Goal: Task Accomplishment & Management: Manage account settings

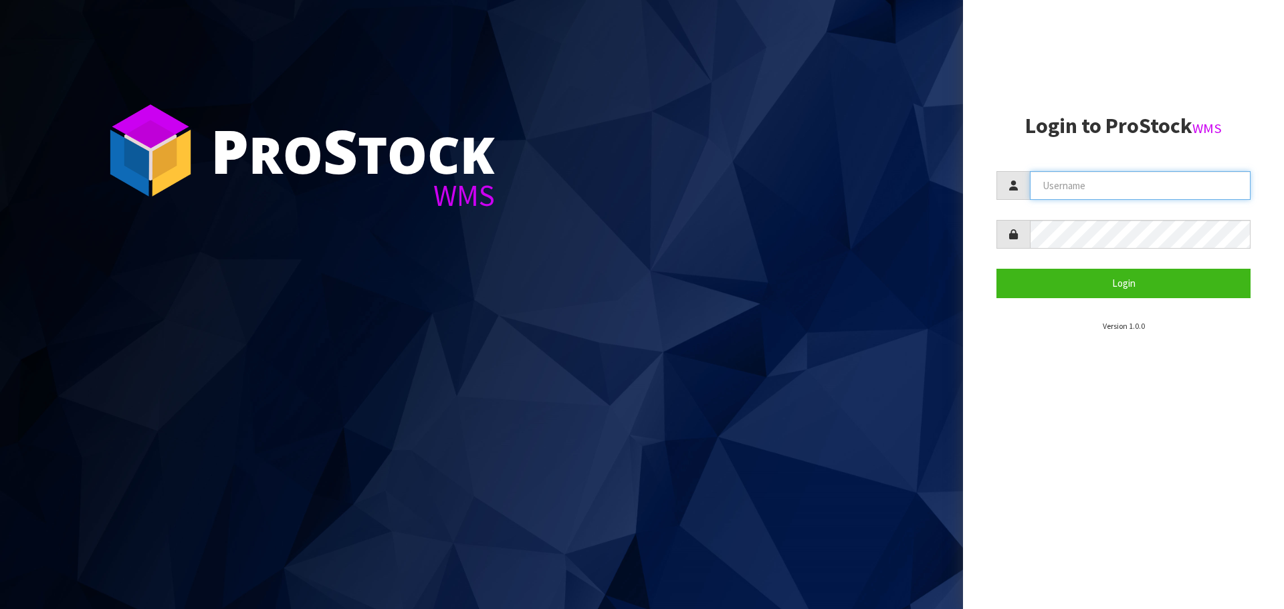
drag, startPoint x: 1094, startPoint y: 187, endPoint x: 1098, endPoint y: 193, distance: 7.6
click at [1094, 187] on input "text" at bounding box center [1140, 185] width 221 height 29
type input "[EMAIL_ADDRESS][DOMAIN_NAME]"
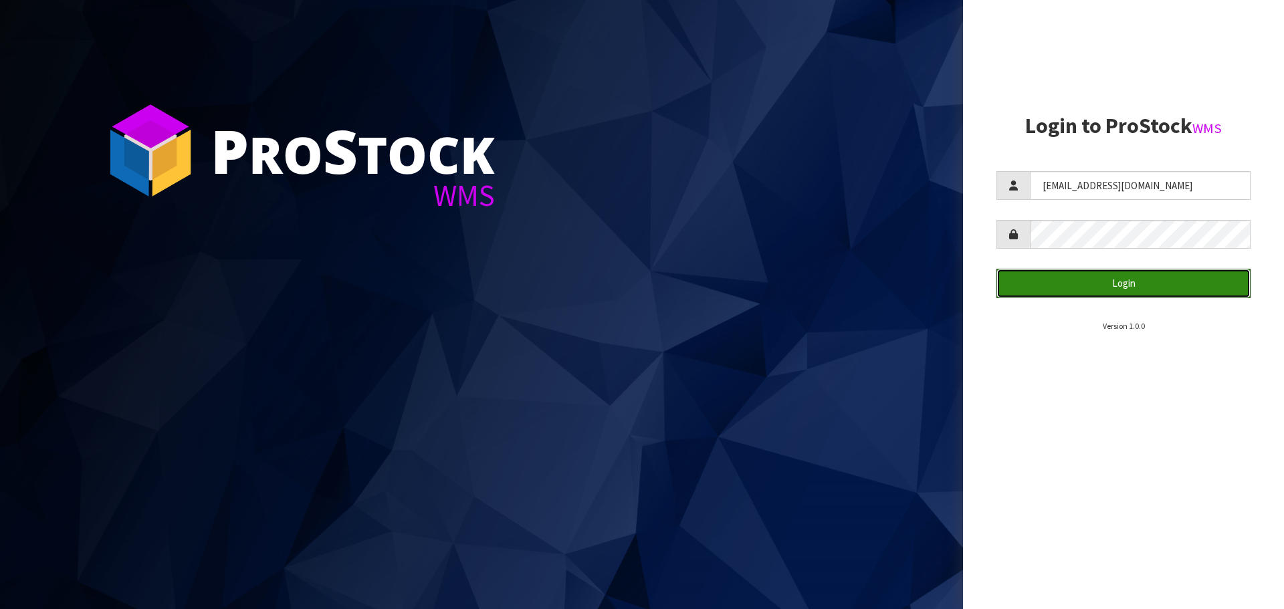
drag, startPoint x: 1013, startPoint y: 284, endPoint x: 977, endPoint y: 343, distance: 69.6
click at [1013, 284] on button "Login" at bounding box center [1124, 283] width 254 height 29
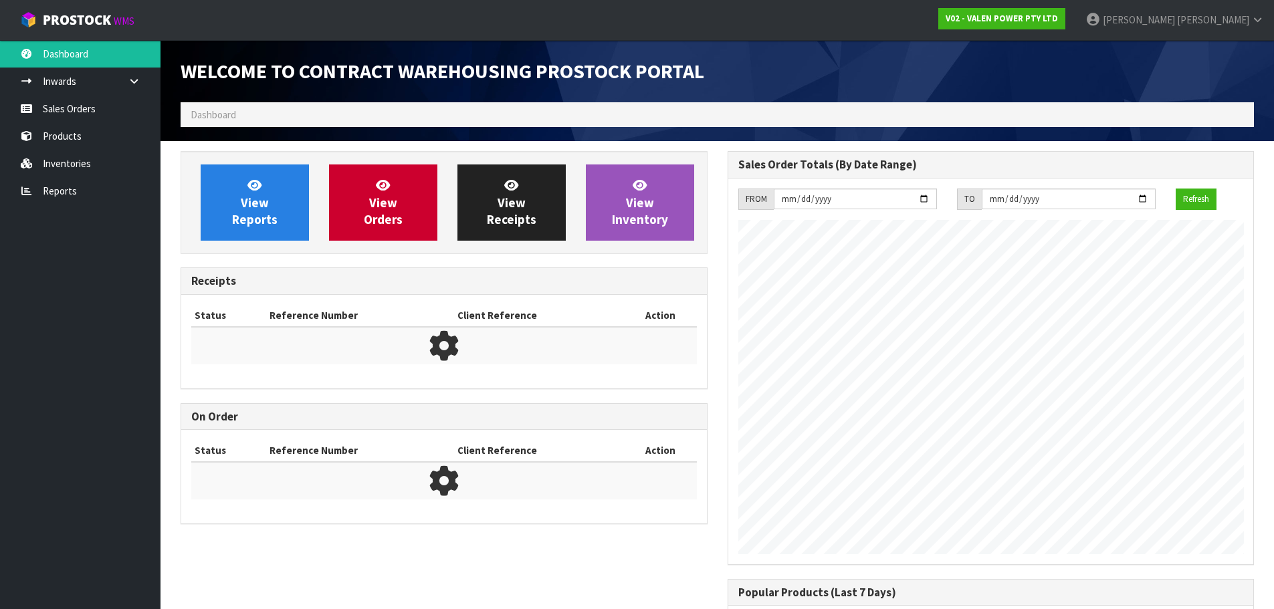
scroll to position [742, 546]
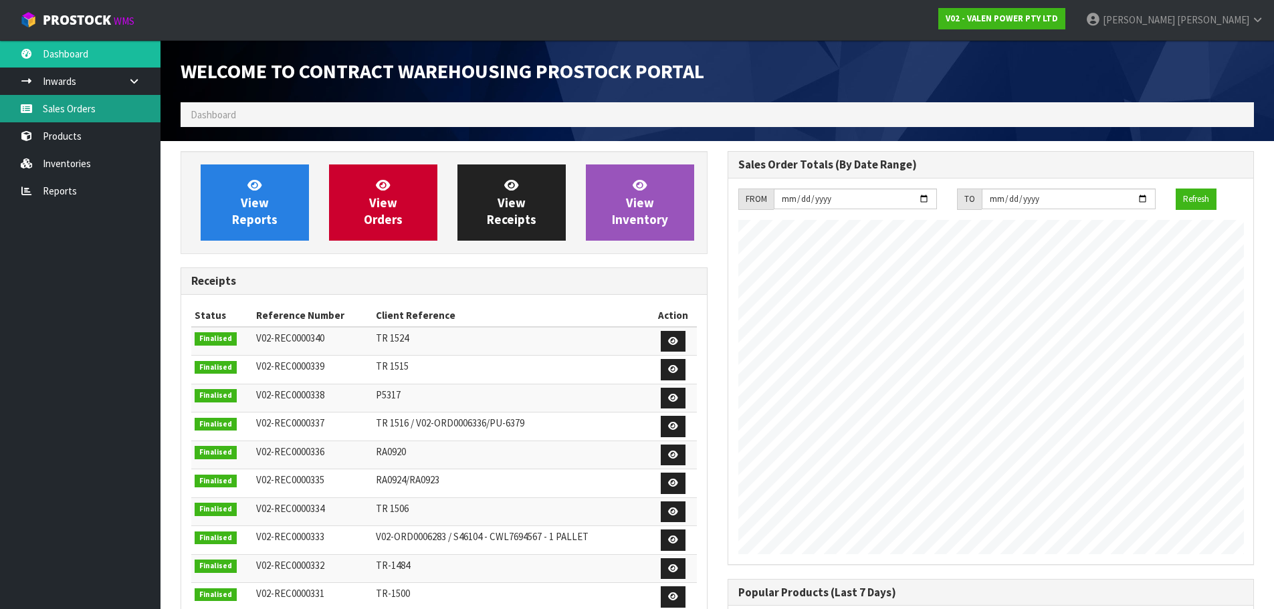
click at [74, 106] on link "Sales Orders" at bounding box center [80, 108] width 161 height 27
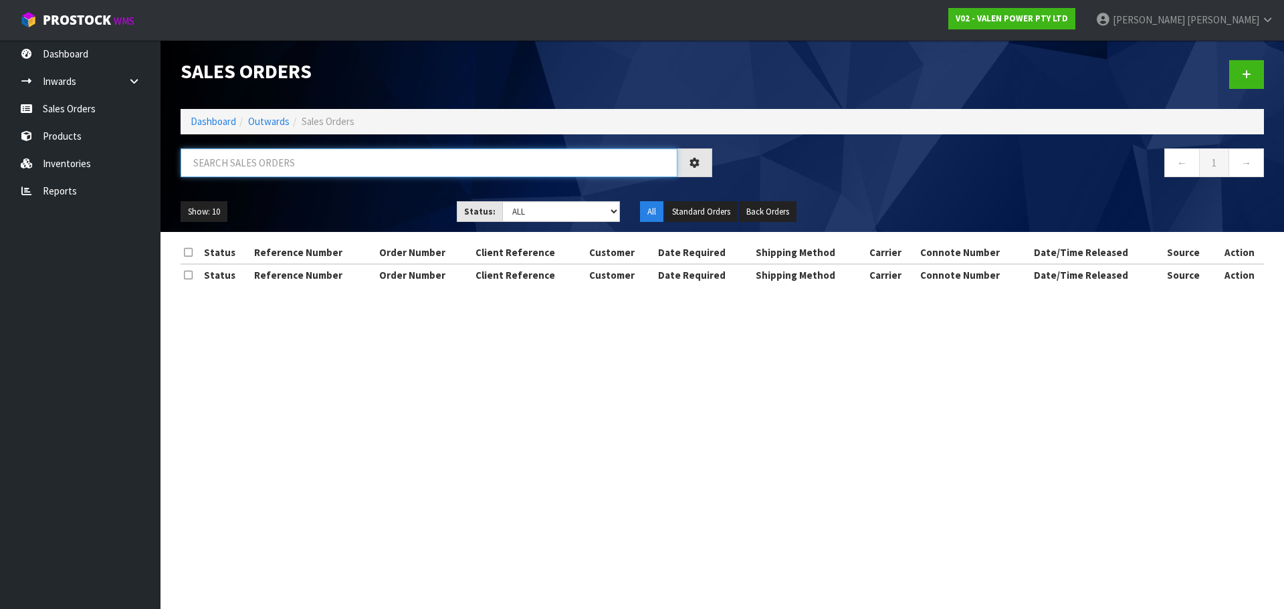
click at [260, 168] on input "text" at bounding box center [429, 162] width 497 height 29
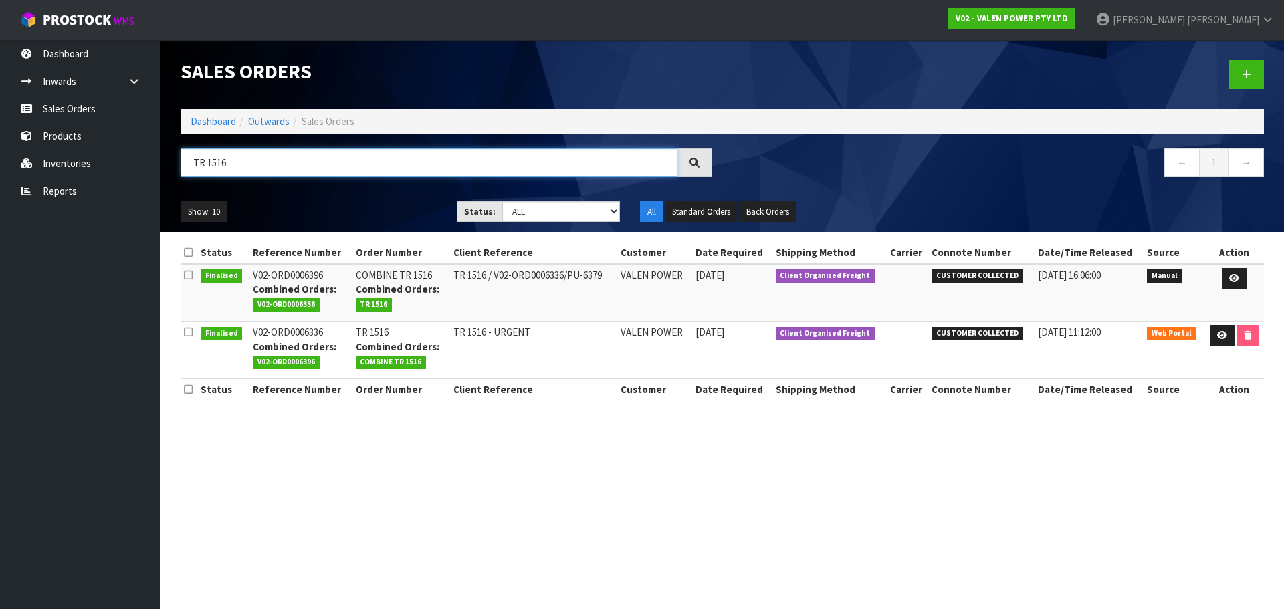
type input "TR 1516"
click at [1231, 280] on icon at bounding box center [1234, 278] width 10 height 9
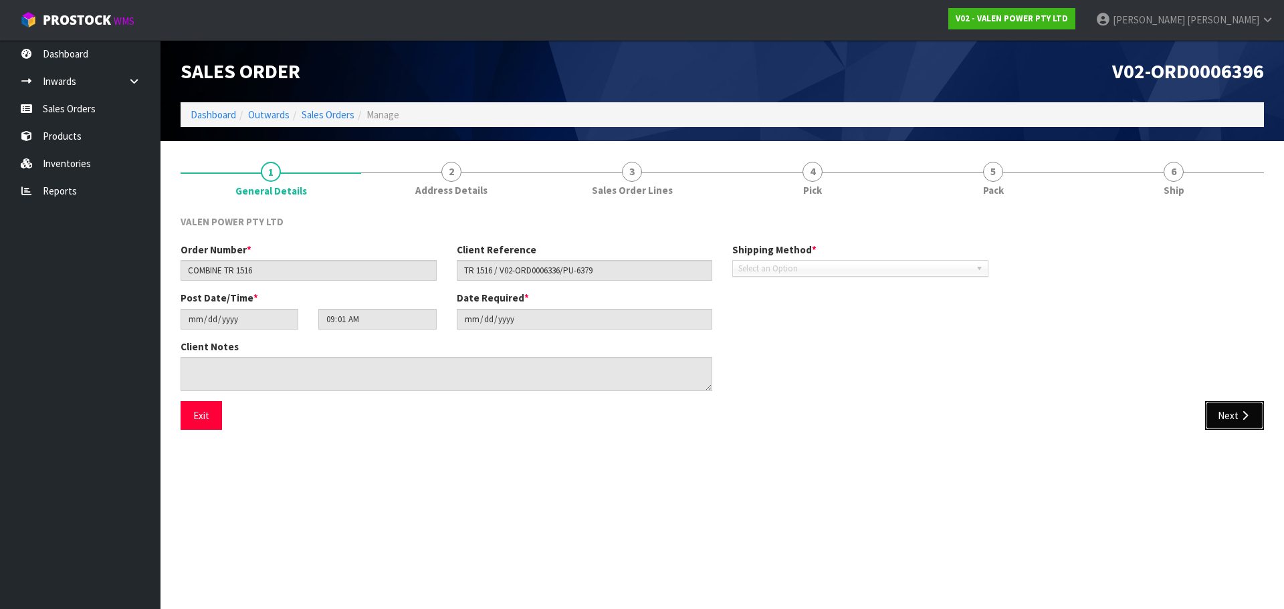
click at [1237, 423] on button "Next" at bounding box center [1234, 415] width 59 height 29
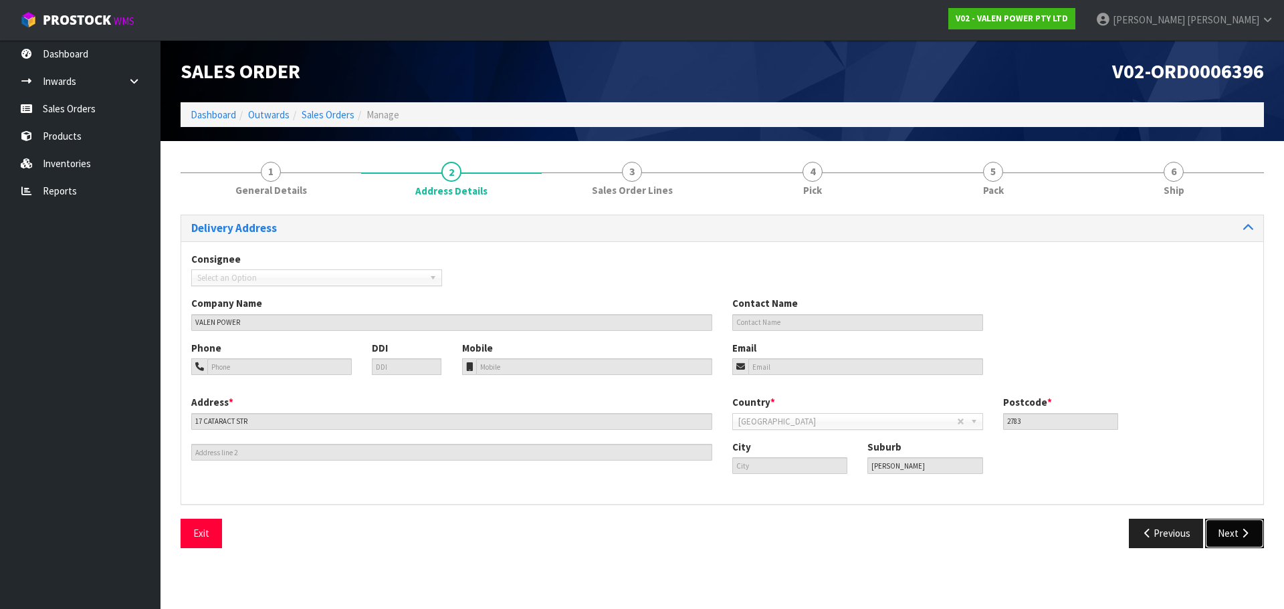
click at [1236, 534] on button "Next" at bounding box center [1234, 533] width 59 height 29
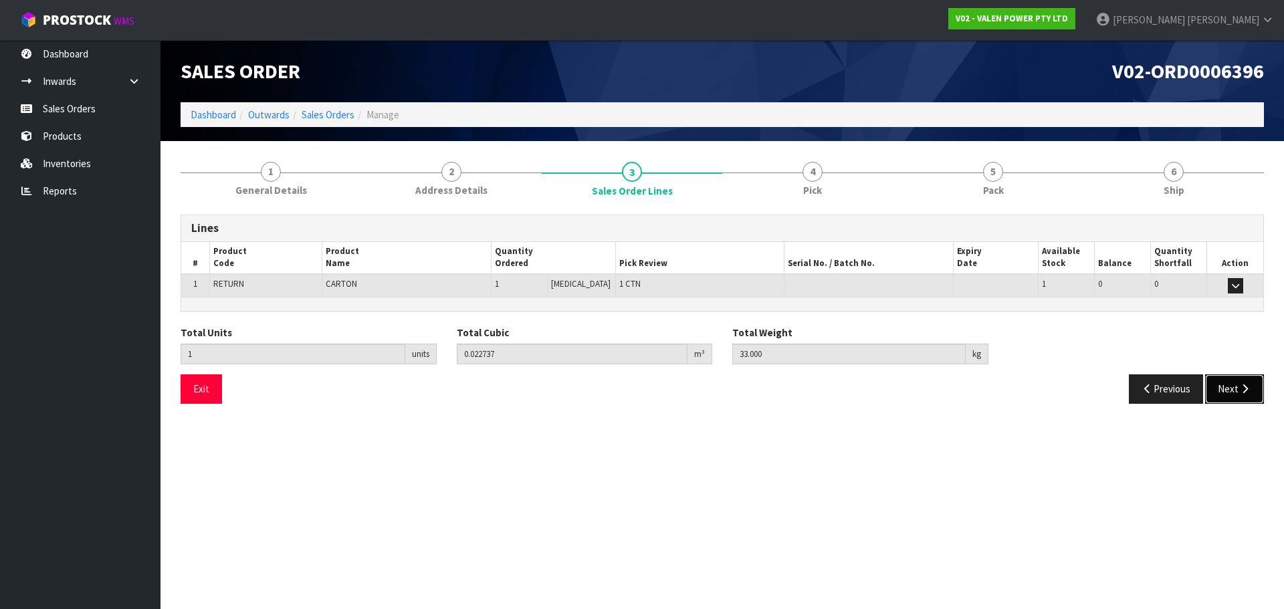
click at [1237, 379] on button "Next" at bounding box center [1234, 389] width 59 height 29
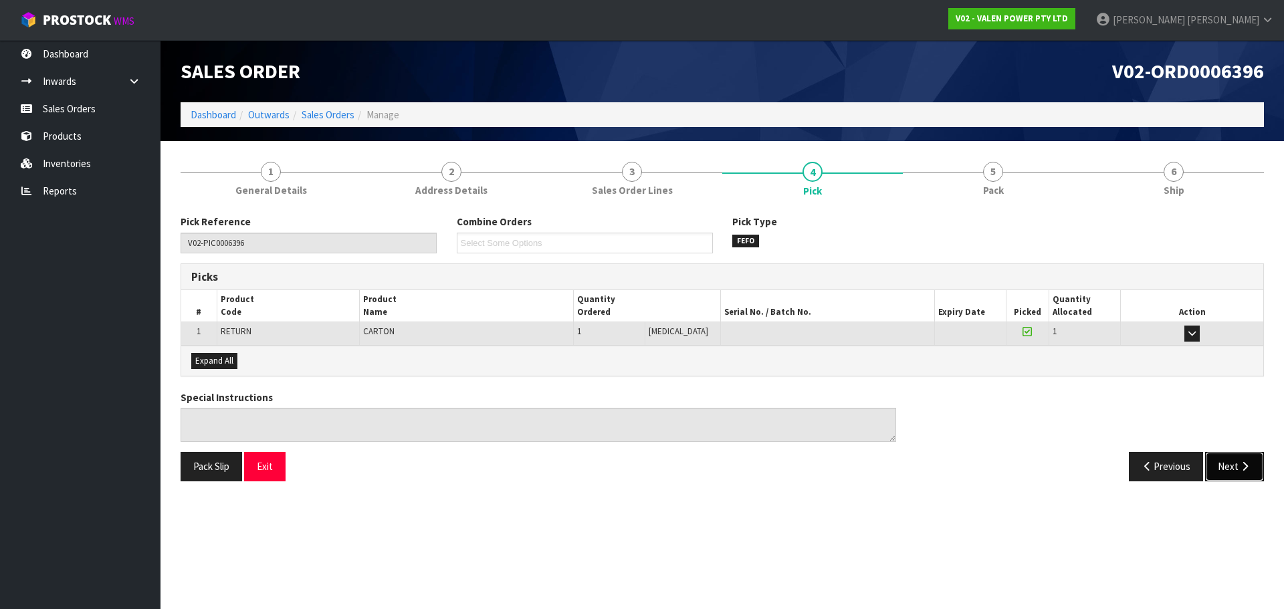
click at [1243, 470] on icon "button" at bounding box center [1245, 467] width 13 height 10
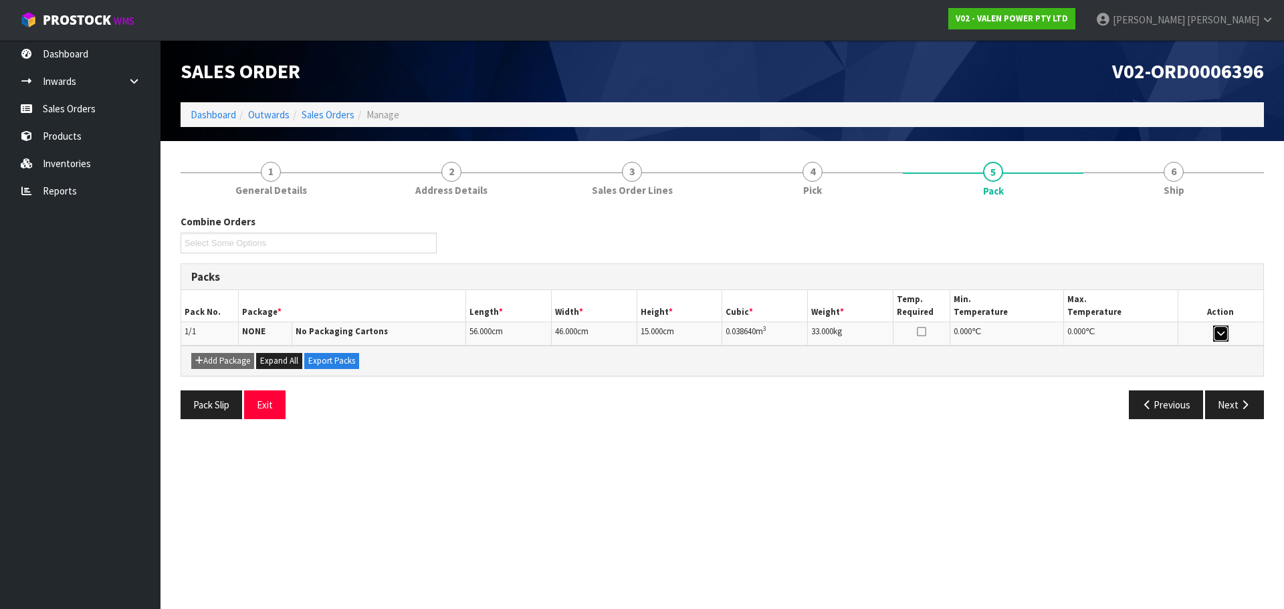
click at [1221, 333] on icon "button" at bounding box center [1220, 333] width 7 height 9
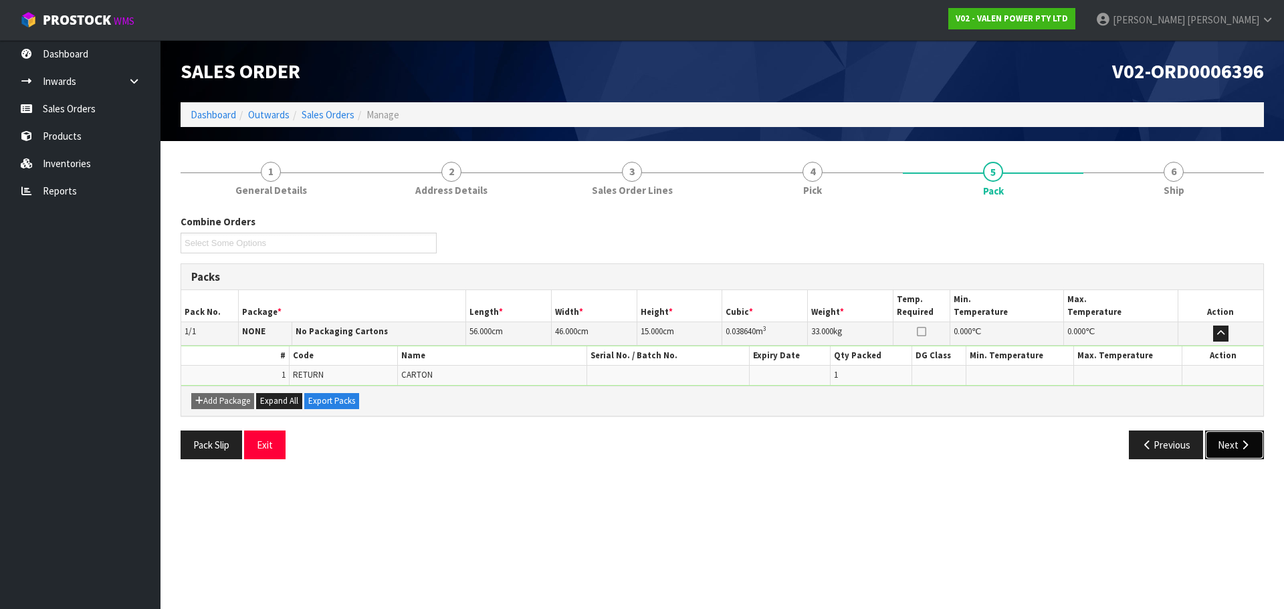
click at [1240, 447] on icon "button" at bounding box center [1245, 445] width 13 height 10
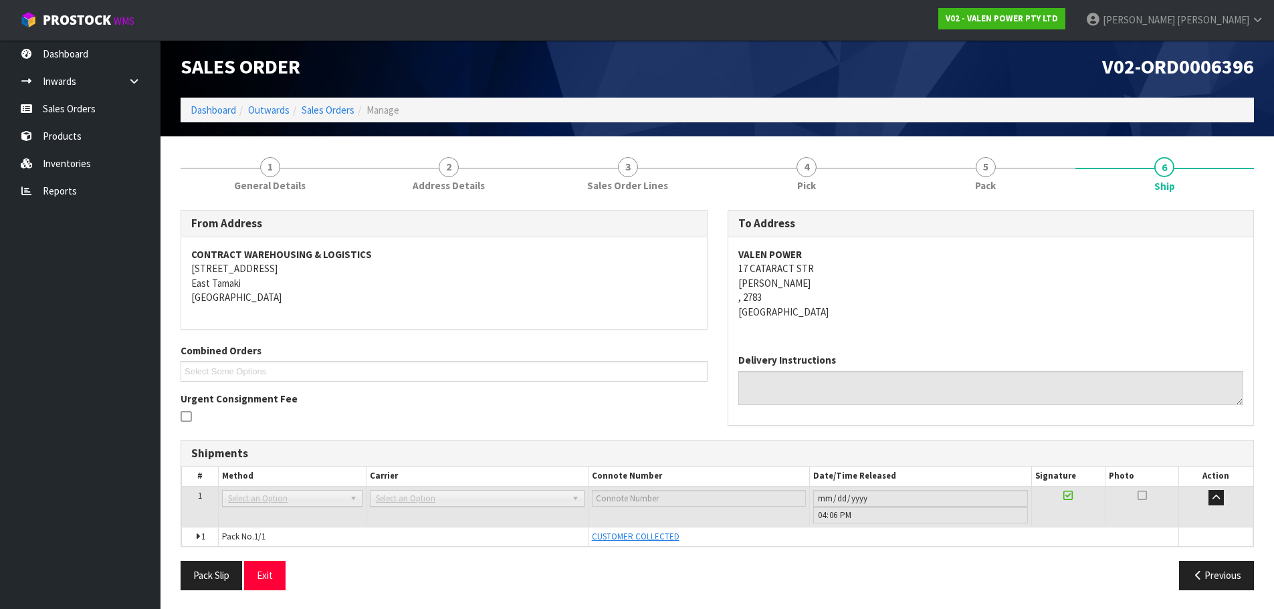
scroll to position [6, 0]
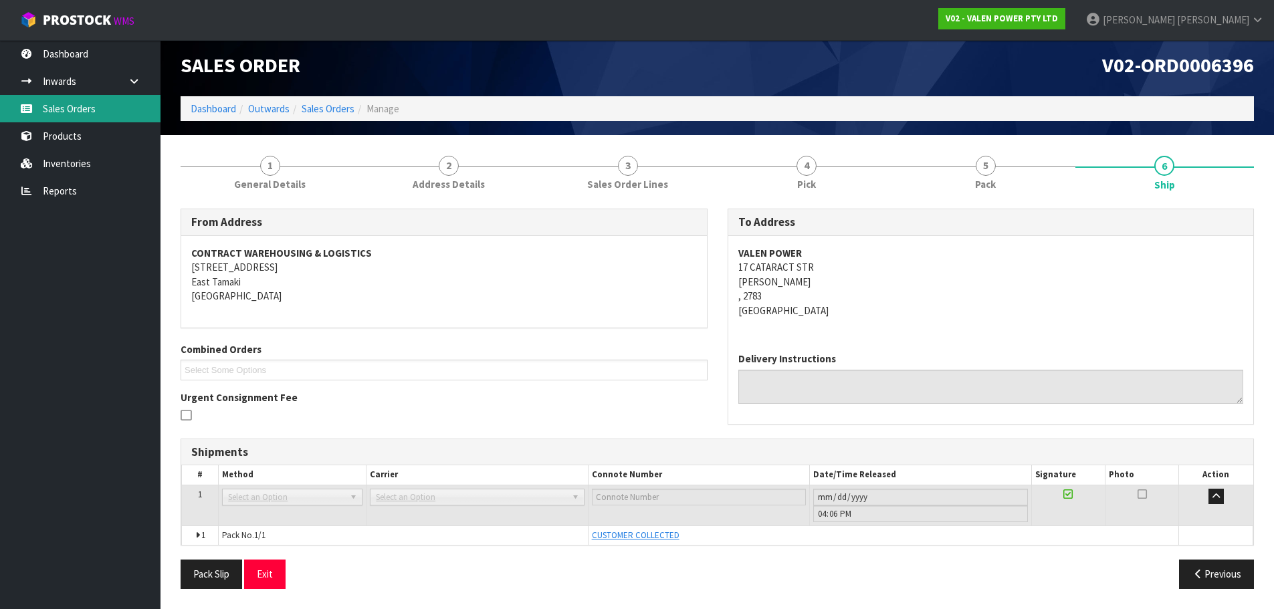
click at [62, 111] on link "Sales Orders" at bounding box center [80, 108] width 161 height 27
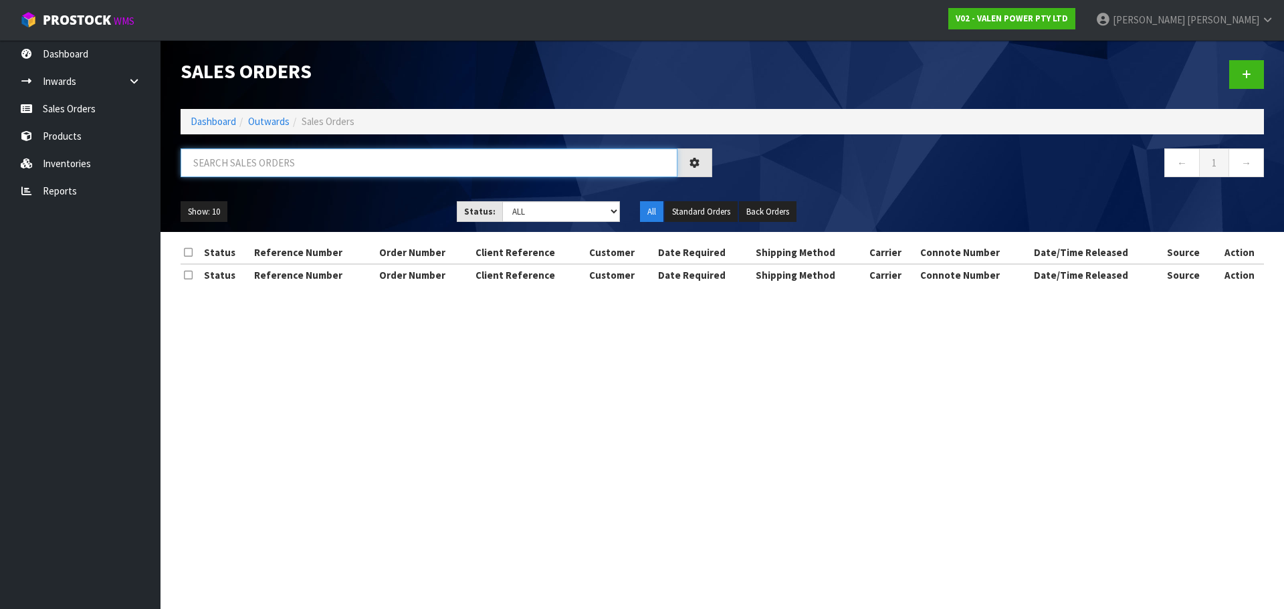
click at [264, 155] on input "text" at bounding box center [429, 162] width 497 height 29
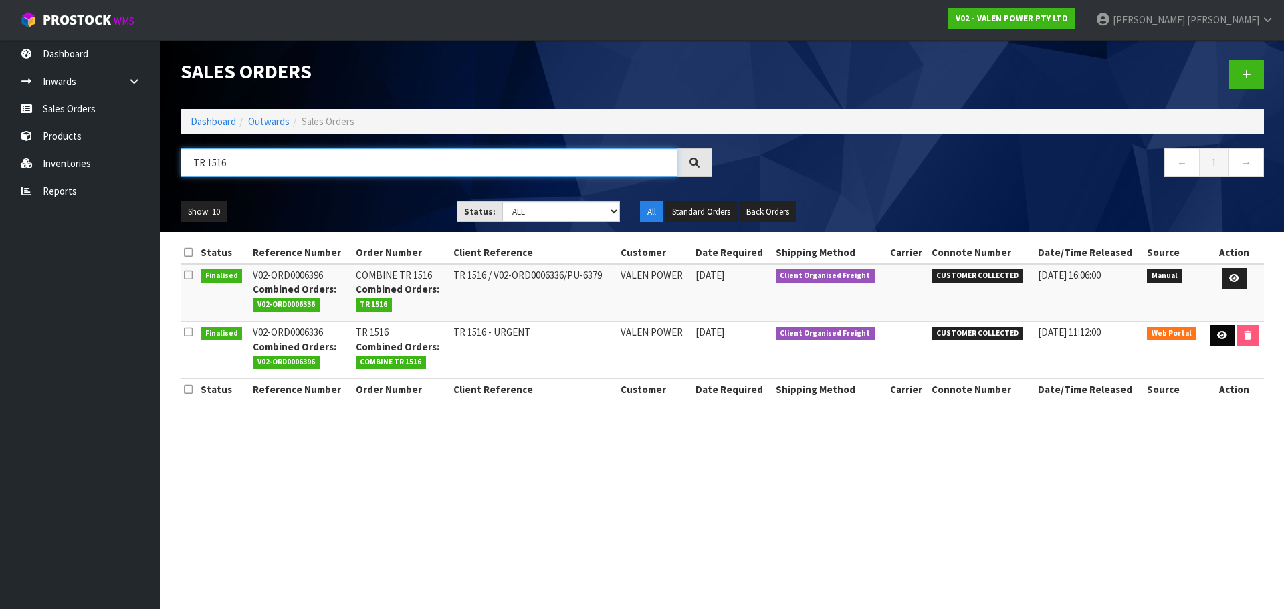
type input "TR 1516"
click at [1221, 338] on icon at bounding box center [1222, 335] width 10 height 9
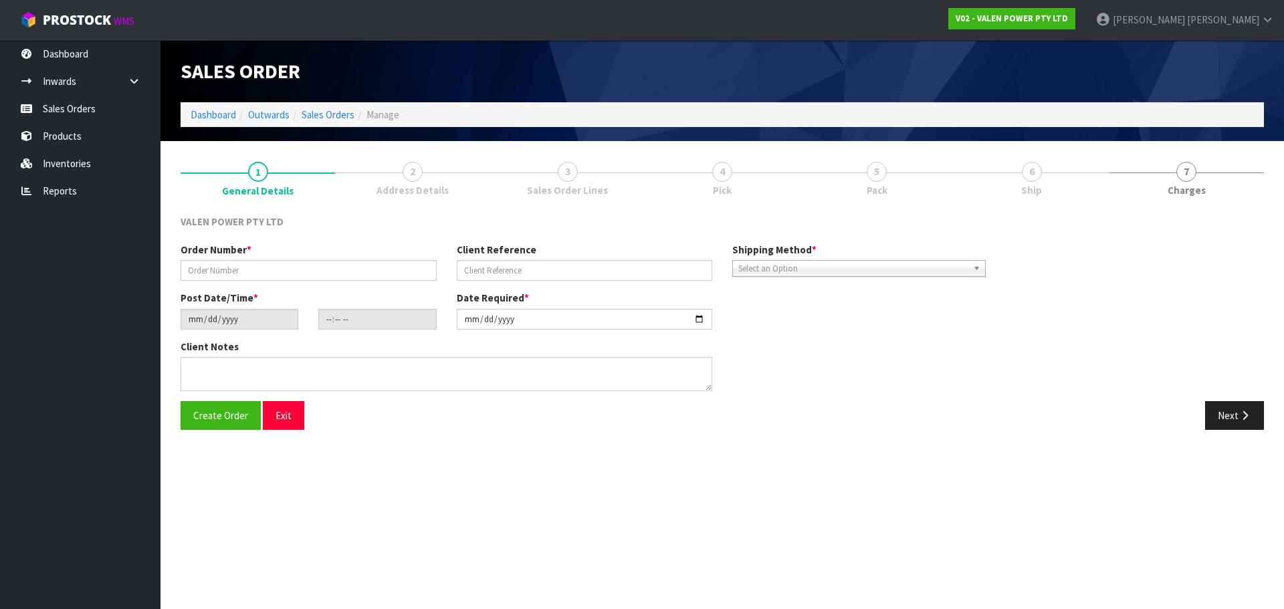
type input "TR 1516"
type input "TR 1516 - URGENT"
type input "[DATE]"
type input "17:44:00.000"
type input "[DATE]"
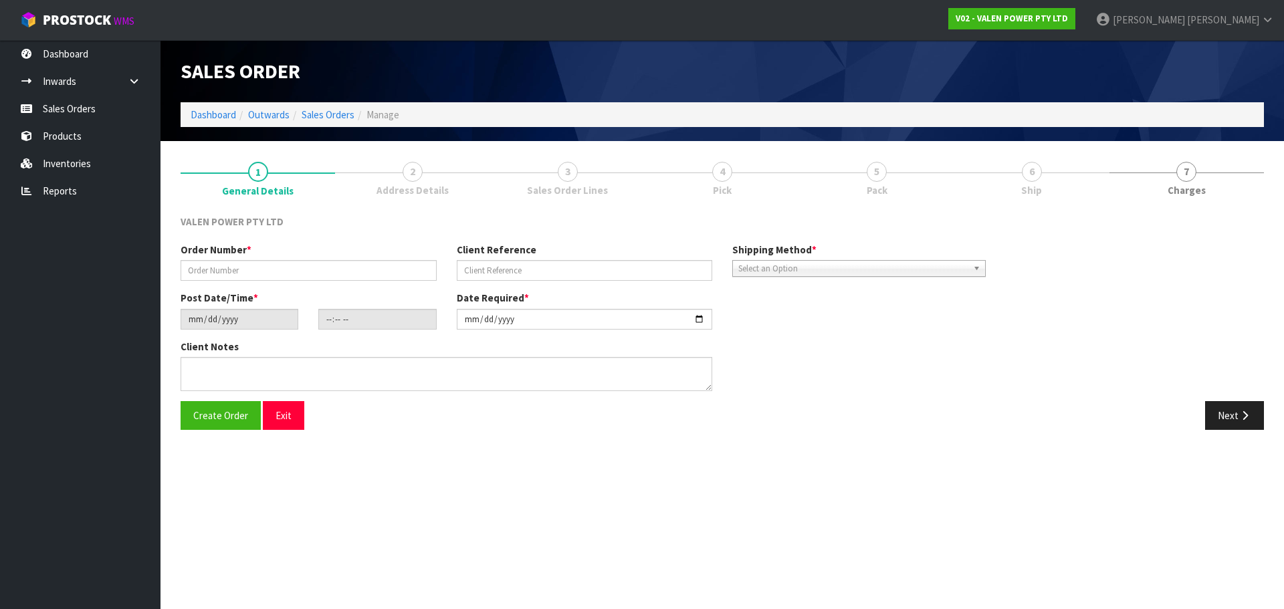
type textarea "TRANSFER FROM NZ BACK TO AUS - ARRANGING WITH GPSM"
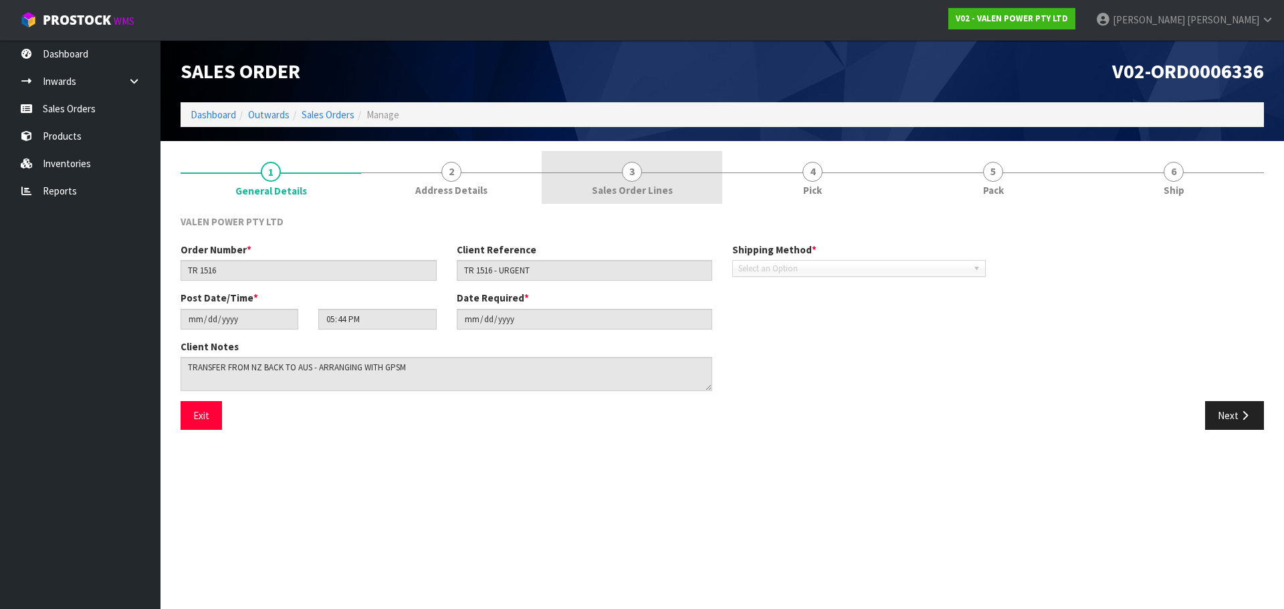
click at [619, 189] on span "Sales Order Lines" at bounding box center [632, 190] width 81 height 14
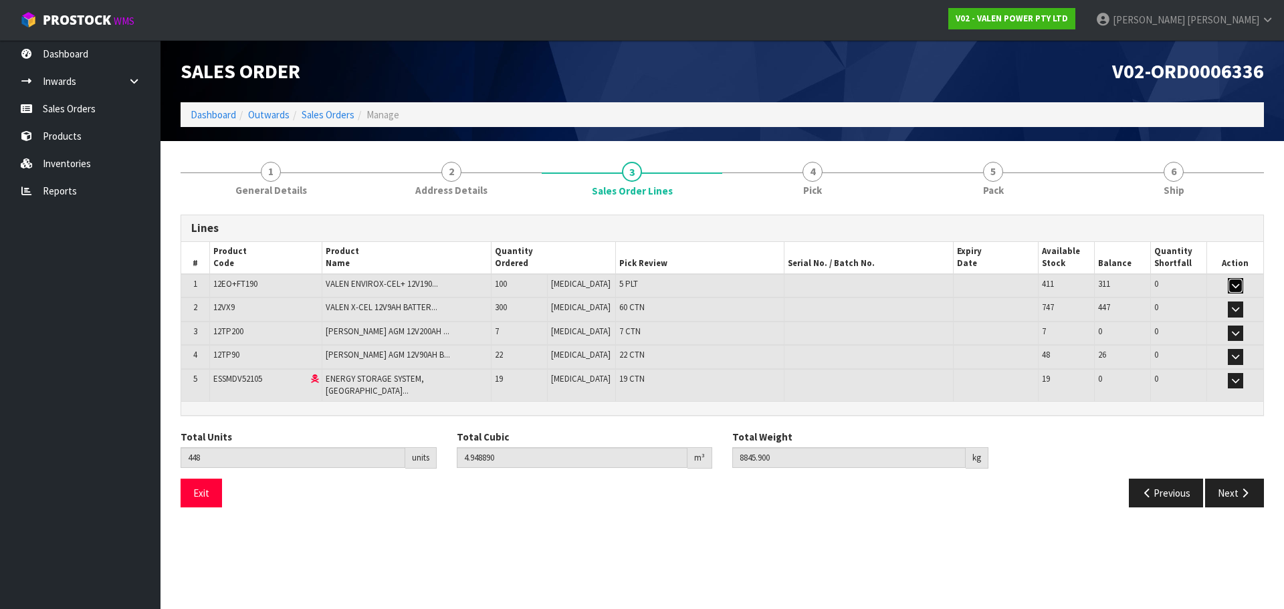
click at [1229, 286] on button "button" at bounding box center [1235, 286] width 15 height 16
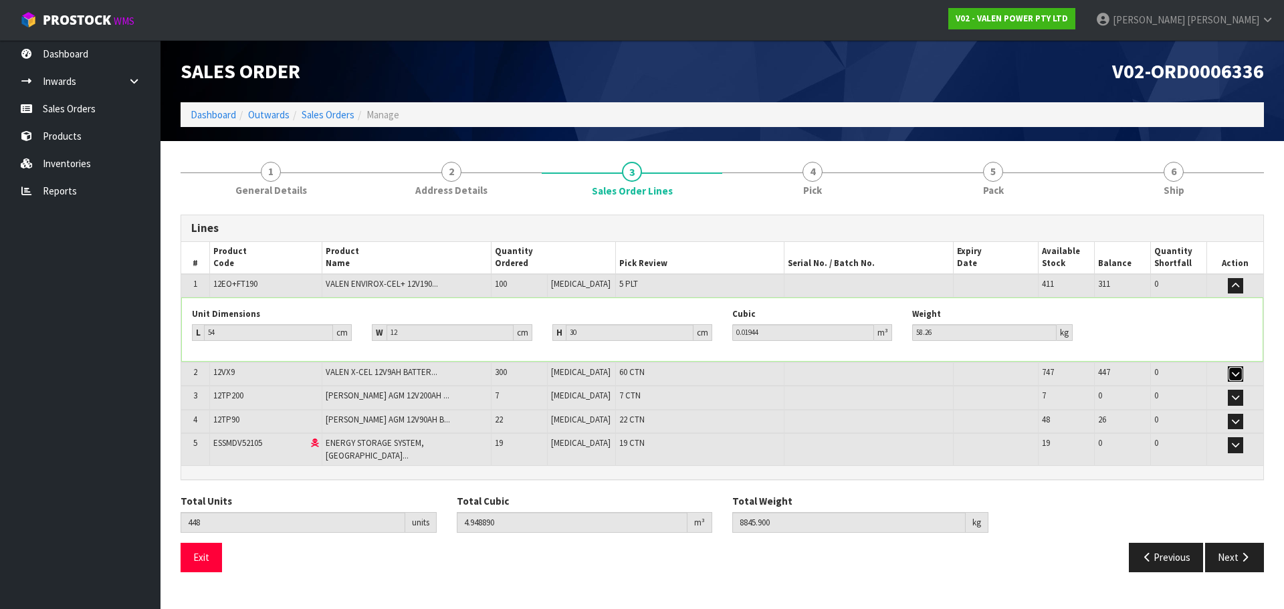
click at [1233, 373] on icon "button" at bounding box center [1235, 374] width 7 height 9
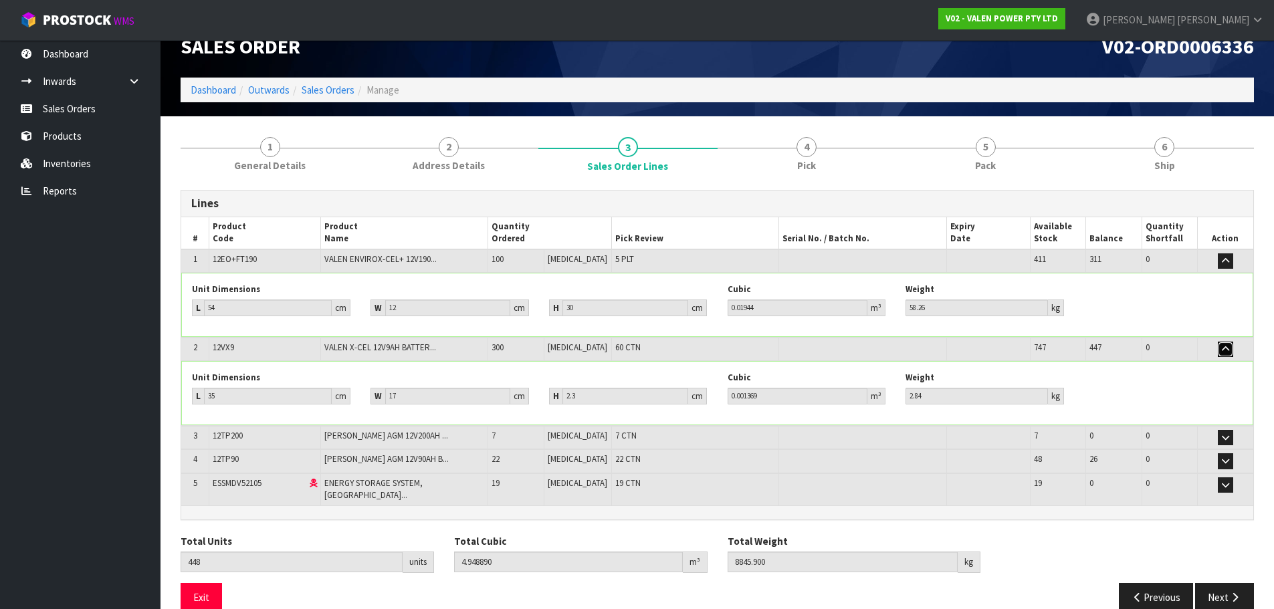
scroll to position [39, 0]
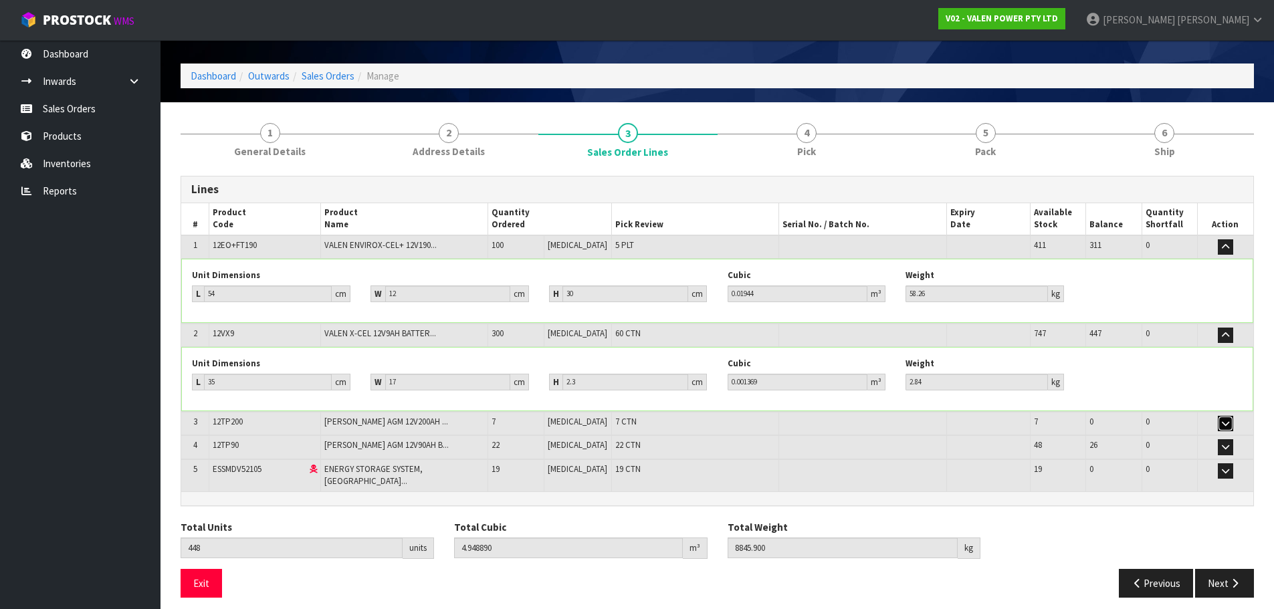
click at [1229, 419] on button "button" at bounding box center [1225, 424] width 15 height 16
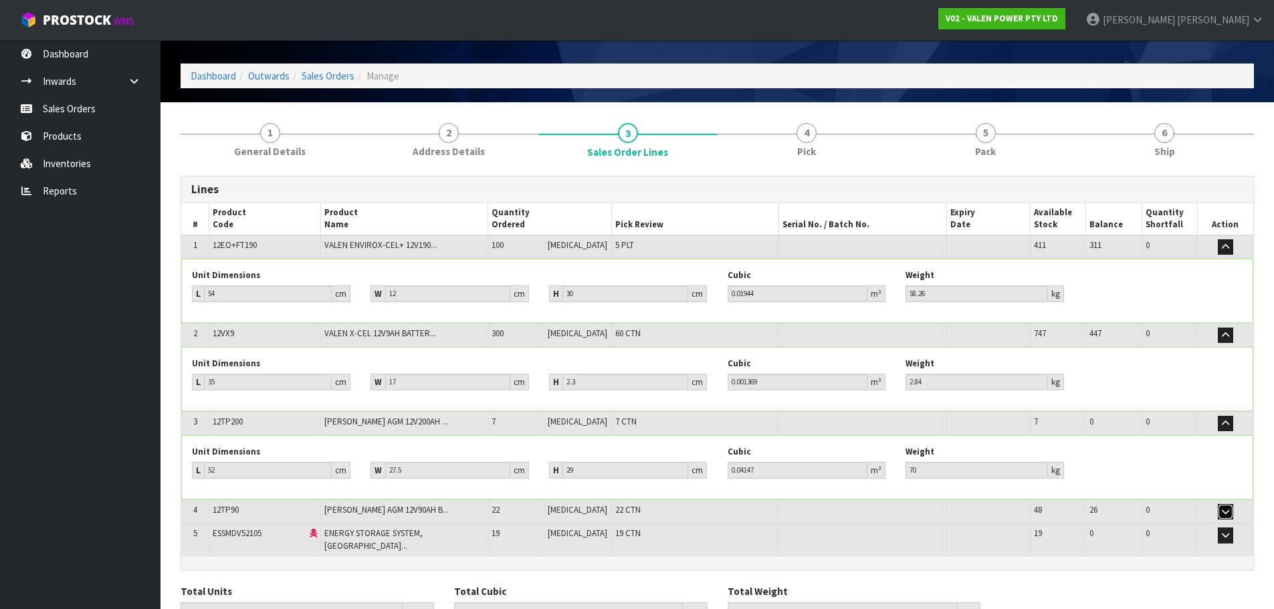
click at [1223, 508] on icon "button" at bounding box center [1225, 512] width 7 height 9
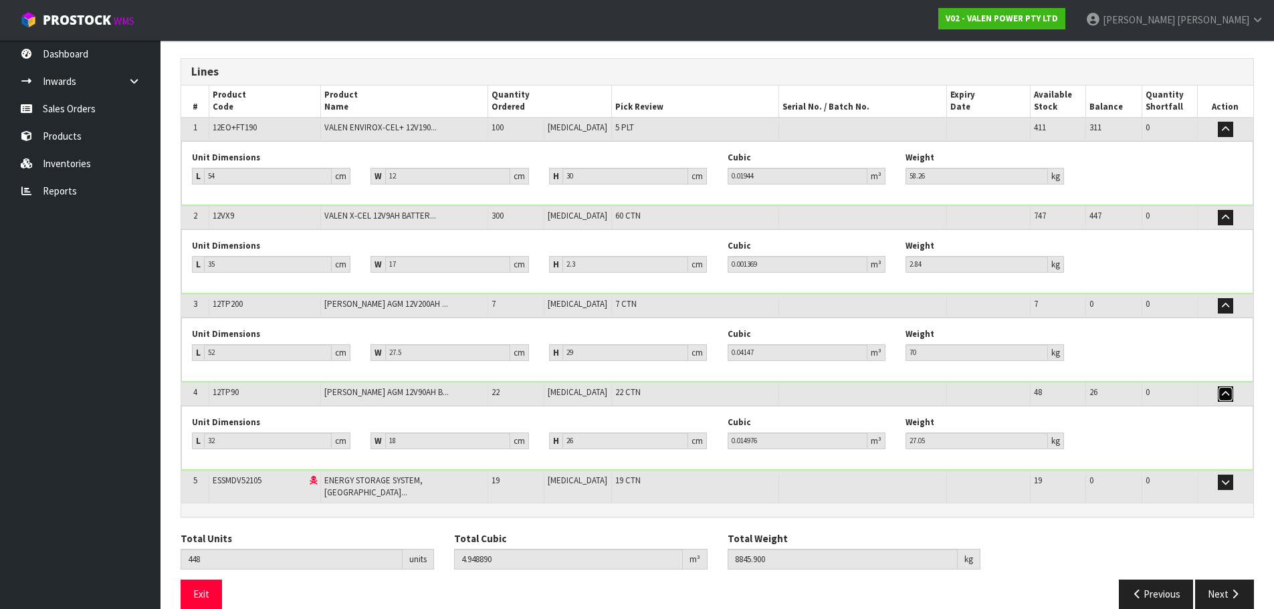
scroll to position [167, 0]
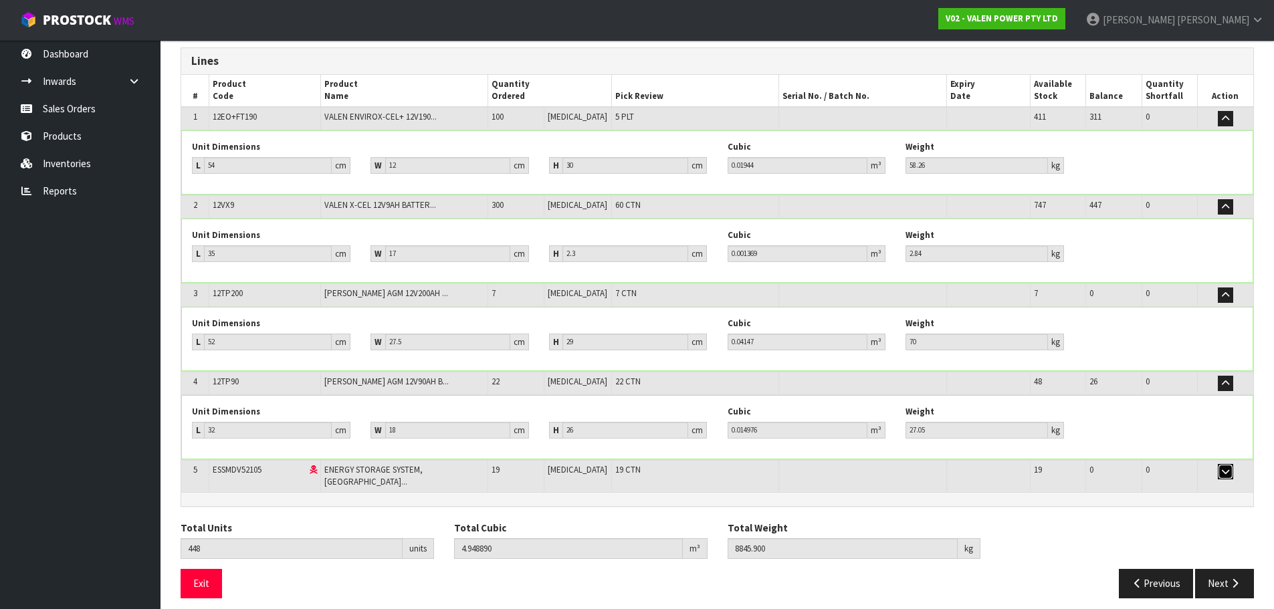
click at [1223, 470] on icon "button" at bounding box center [1225, 472] width 7 height 9
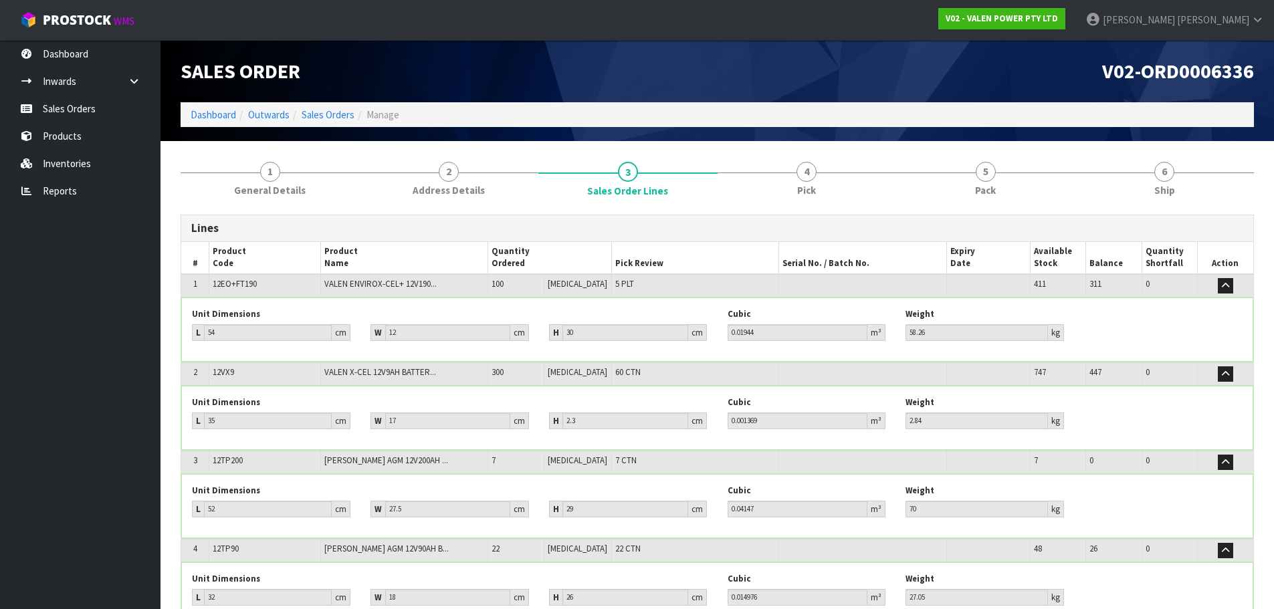
scroll to position [67, 0]
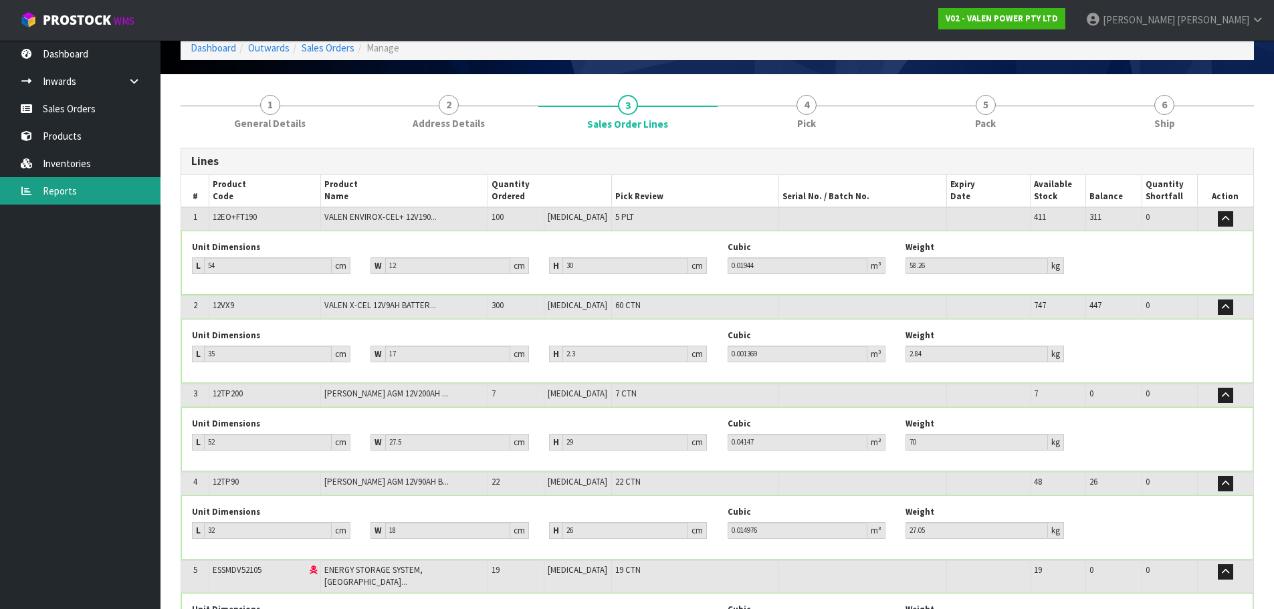
click at [60, 195] on link "Reports" at bounding box center [80, 190] width 161 height 27
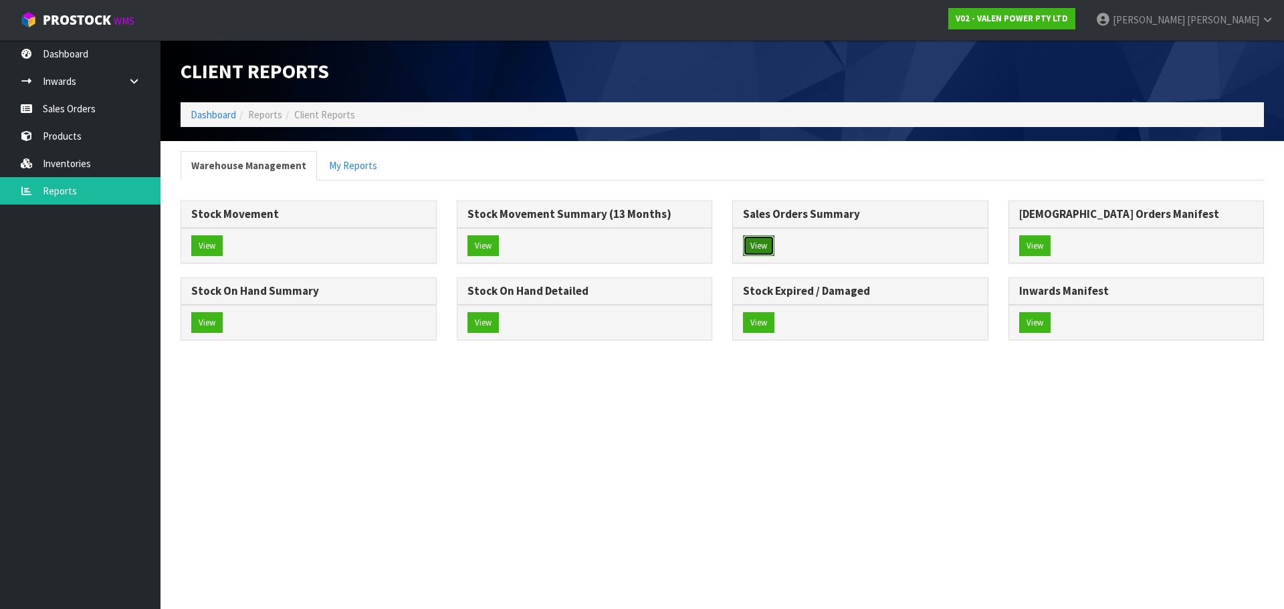
click at [765, 241] on button "View" at bounding box center [758, 245] width 31 height 21
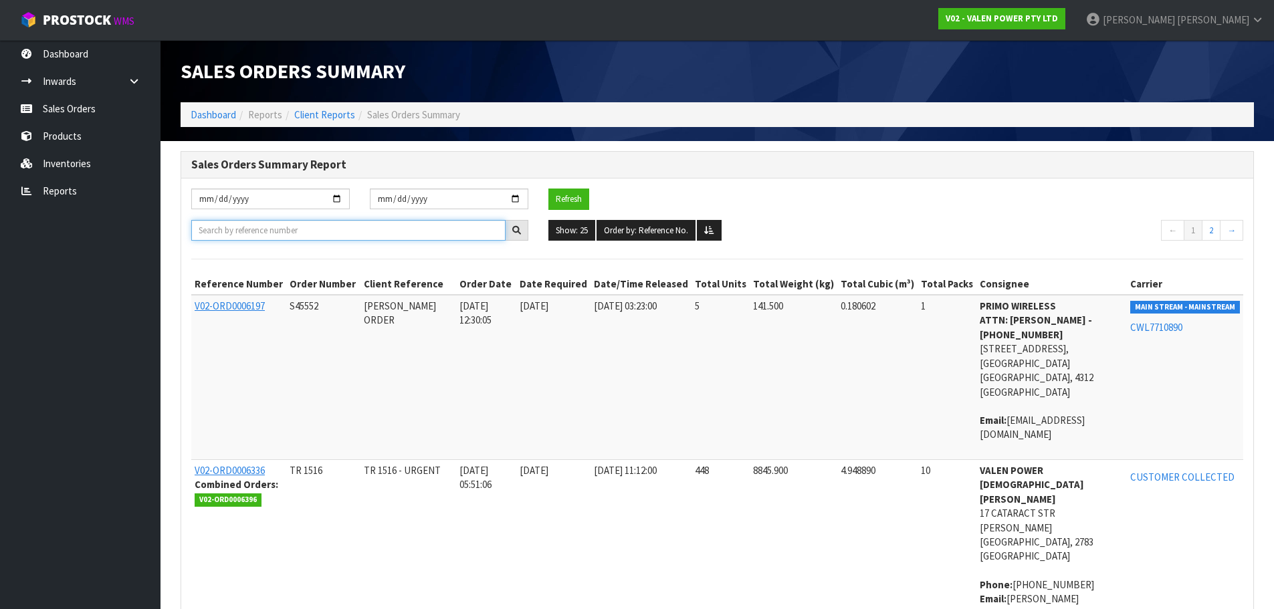
click at [249, 229] on input "text" at bounding box center [348, 230] width 314 height 21
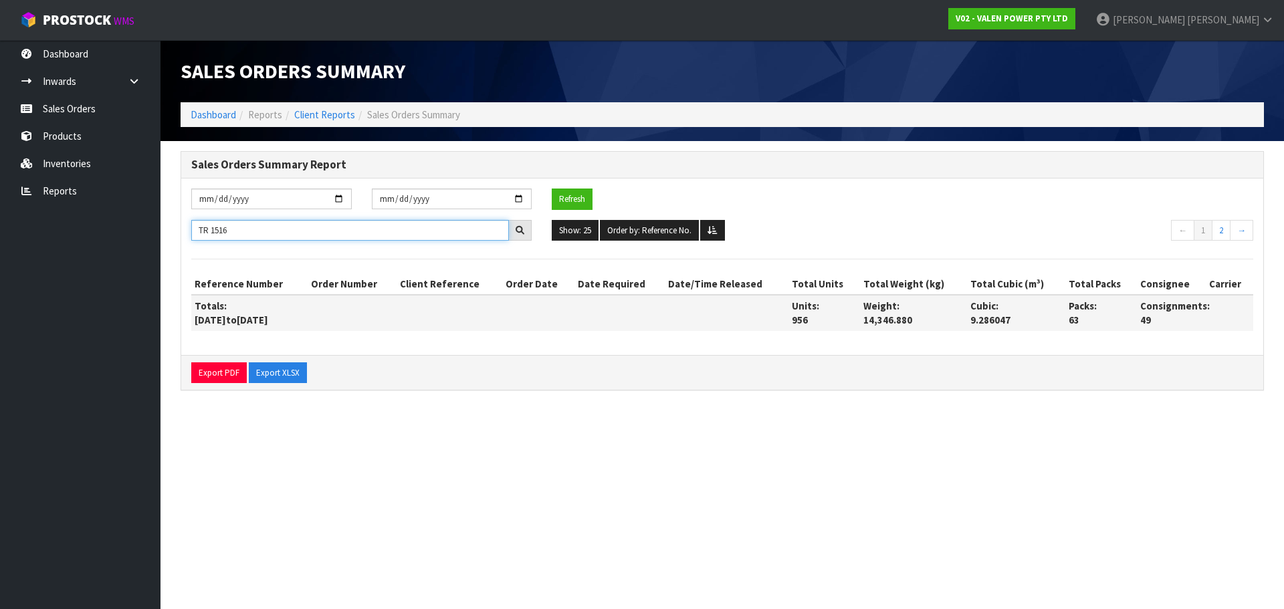
type input "TR 1516"
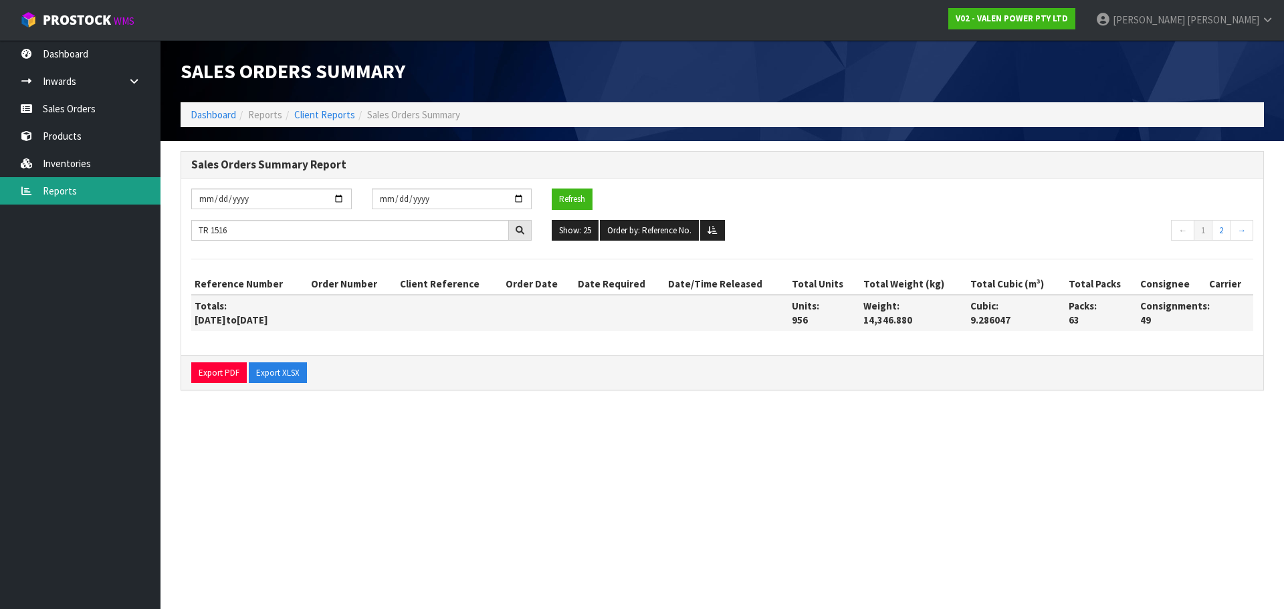
click at [61, 185] on link "Reports" at bounding box center [80, 190] width 161 height 27
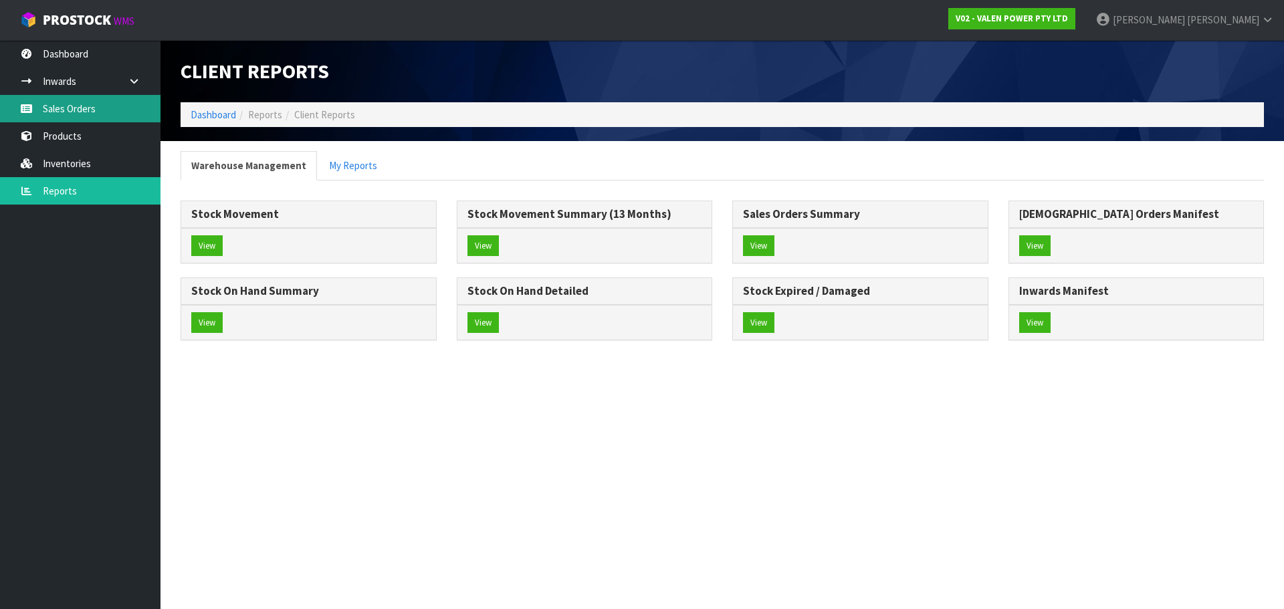
click at [67, 116] on link "Sales Orders" at bounding box center [80, 108] width 161 height 27
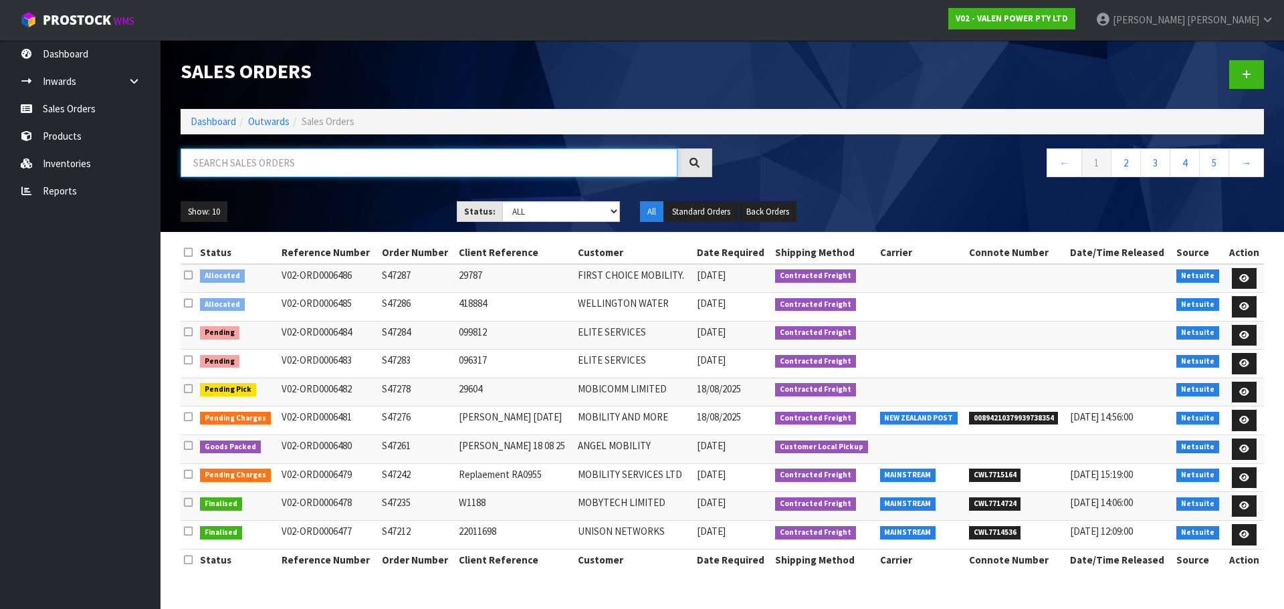
click at [307, 161] on input "text" at bounding box center [429, 162] width 497 height 29
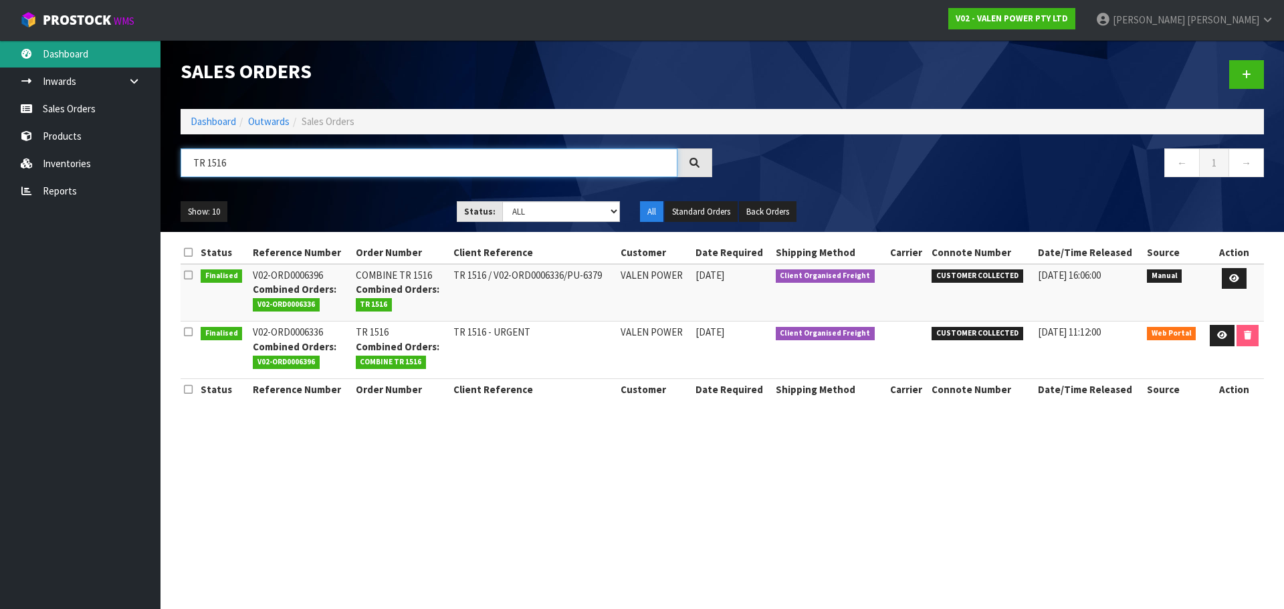
type input "TR 1516"
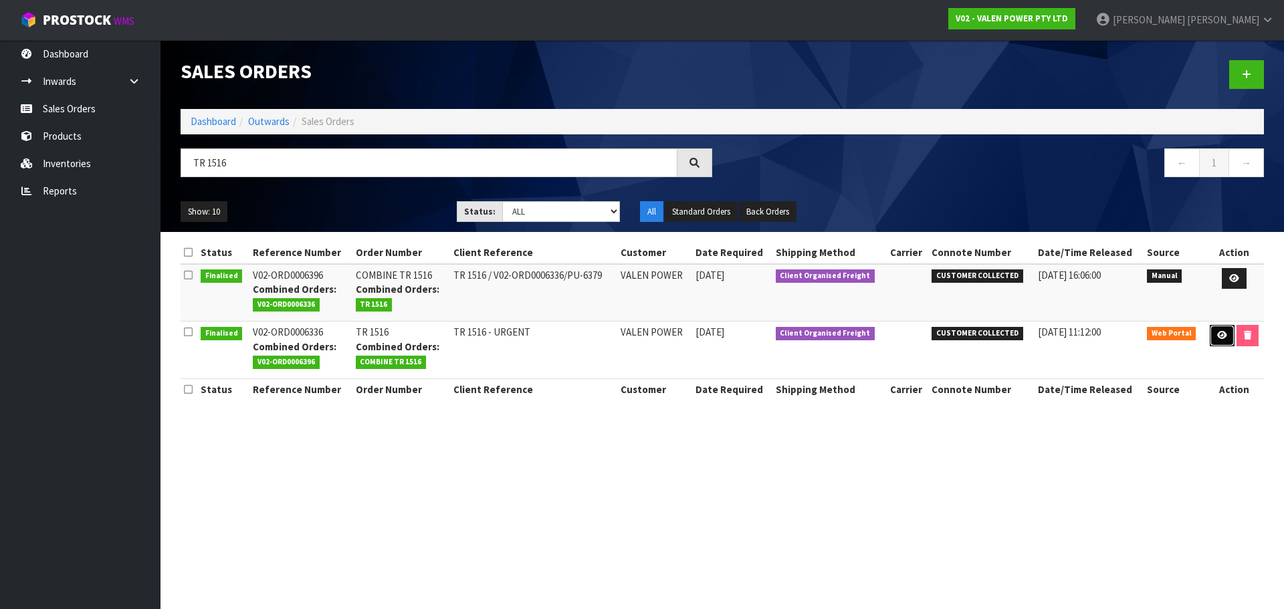
click at [1225, 338] on icon at bounding box center [1222, 335] width 10 height 9
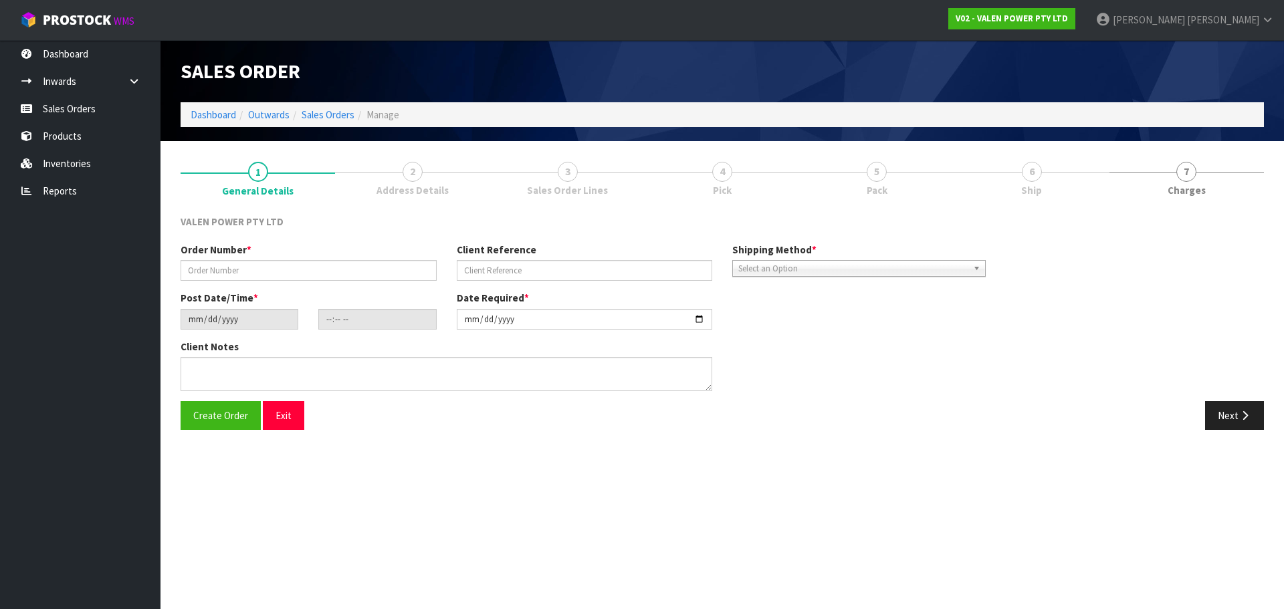
type input "TR 1516"
type input "TR 1516 - URGENT"
type input "[DATE]"
type input "17:44:00.000"
type input "[DATE]"
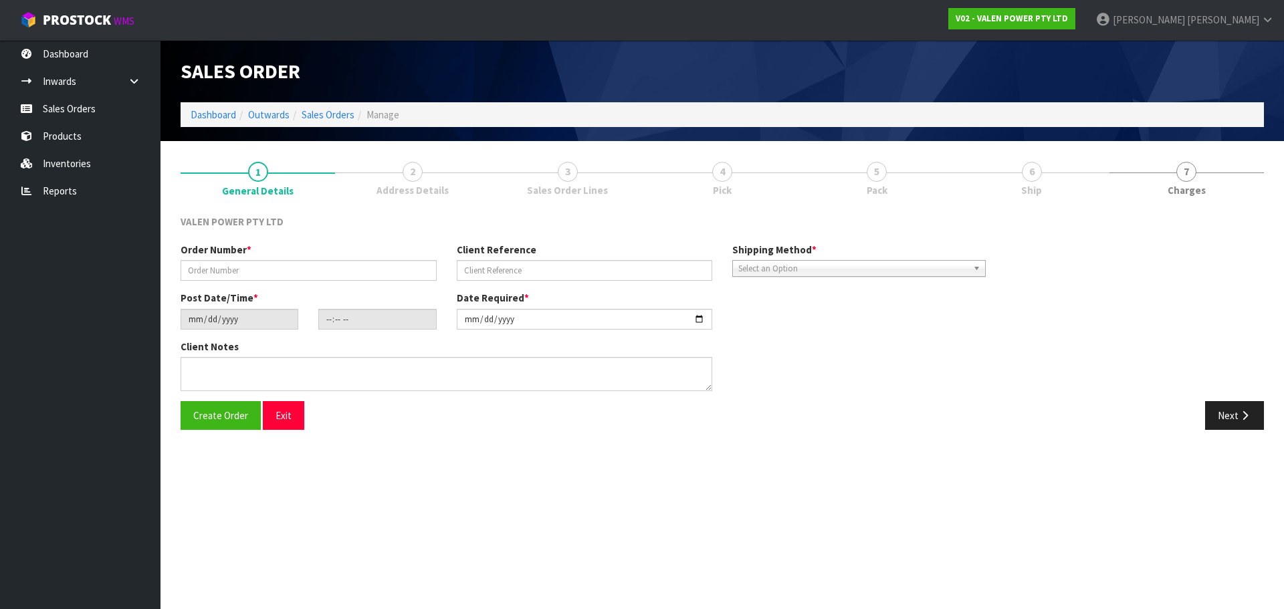
type textarea "TRANSFER FROM NZ BACK TO AUS - ARRANGING WITH GPSM"
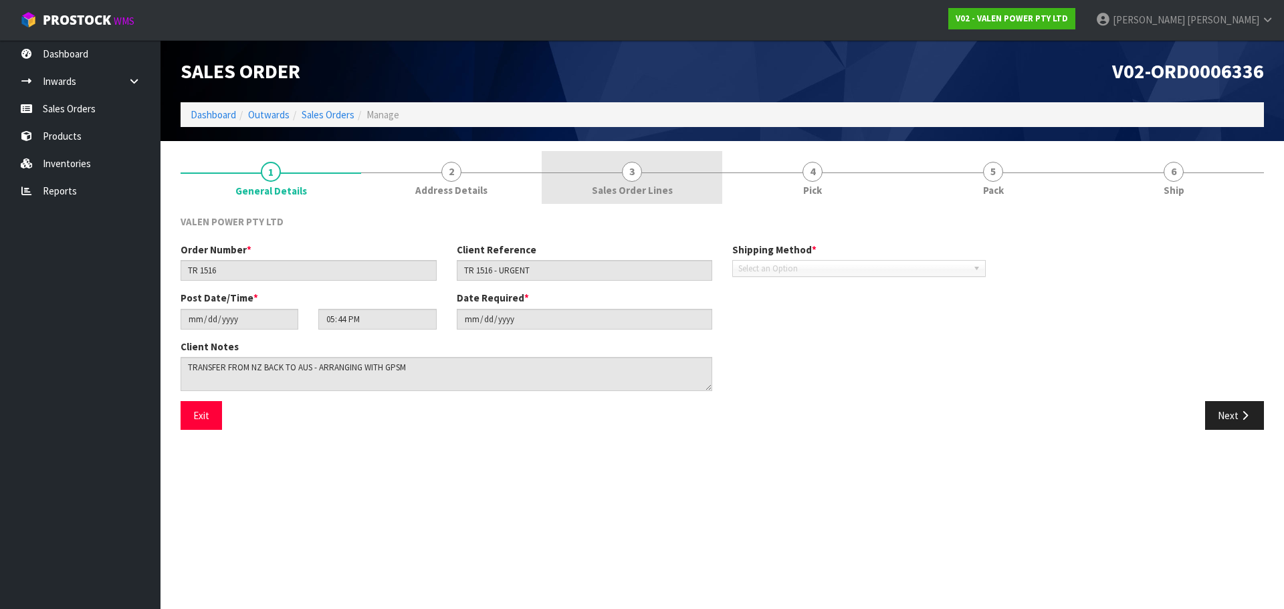
click at [696, 189] on link "3 Sales Order Lines" at bounding box center [632, 177] width 181 height 53
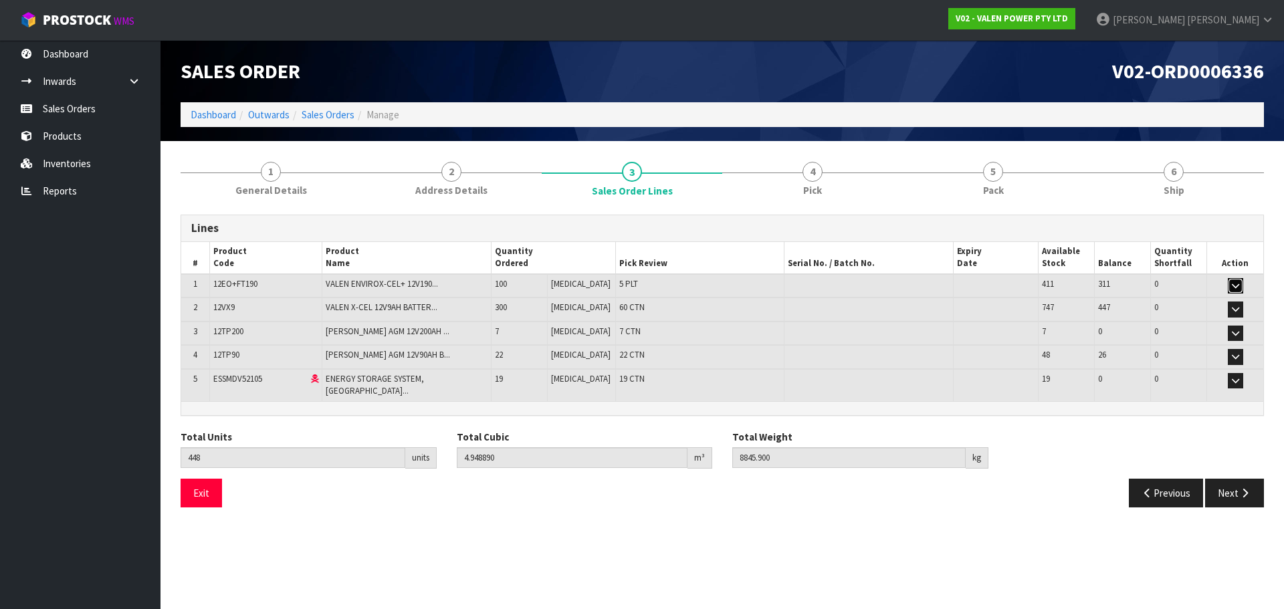
click at [1233, 286] on icon "button" at bounding box center [1235, 286] width 7 height 9
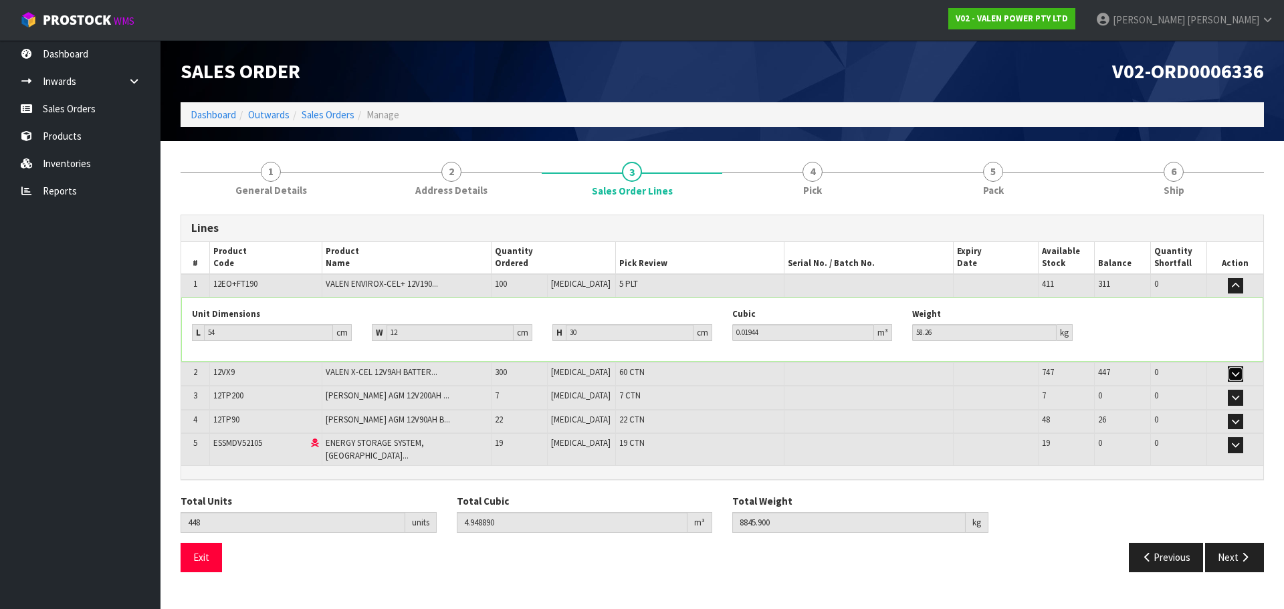
click at [1237, 373] on icon "button" at bounding box center [1235, 374] width 7 height 9
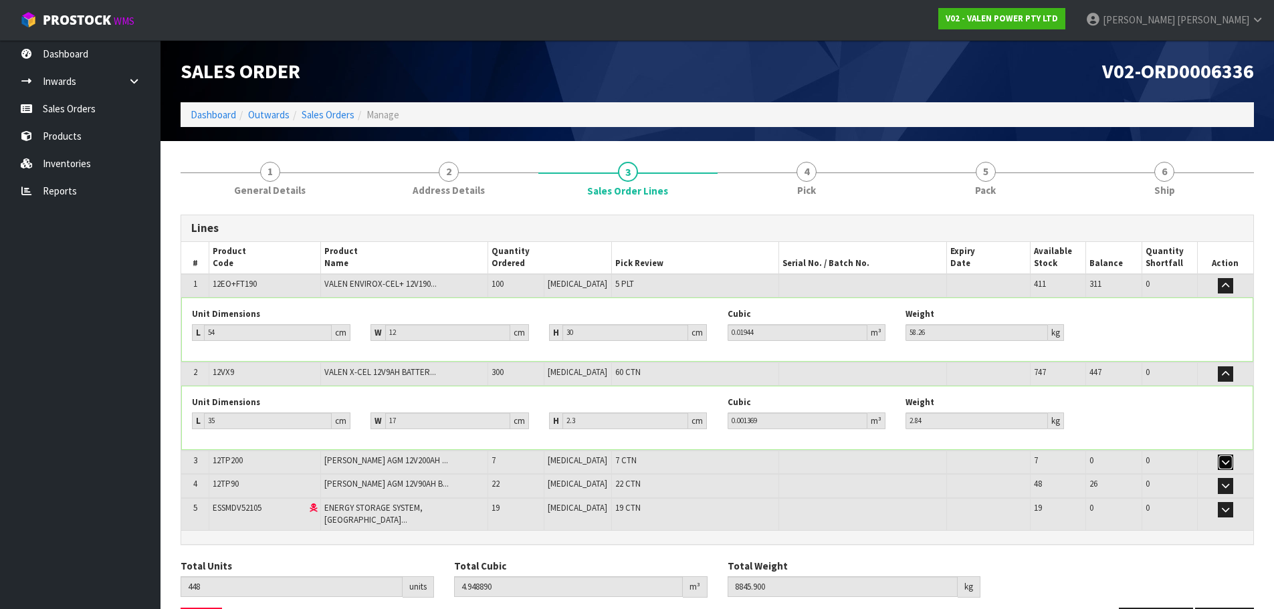
click at [1227, 460] on icon "button" at bounding box center [1225, 462] width 7 height 9
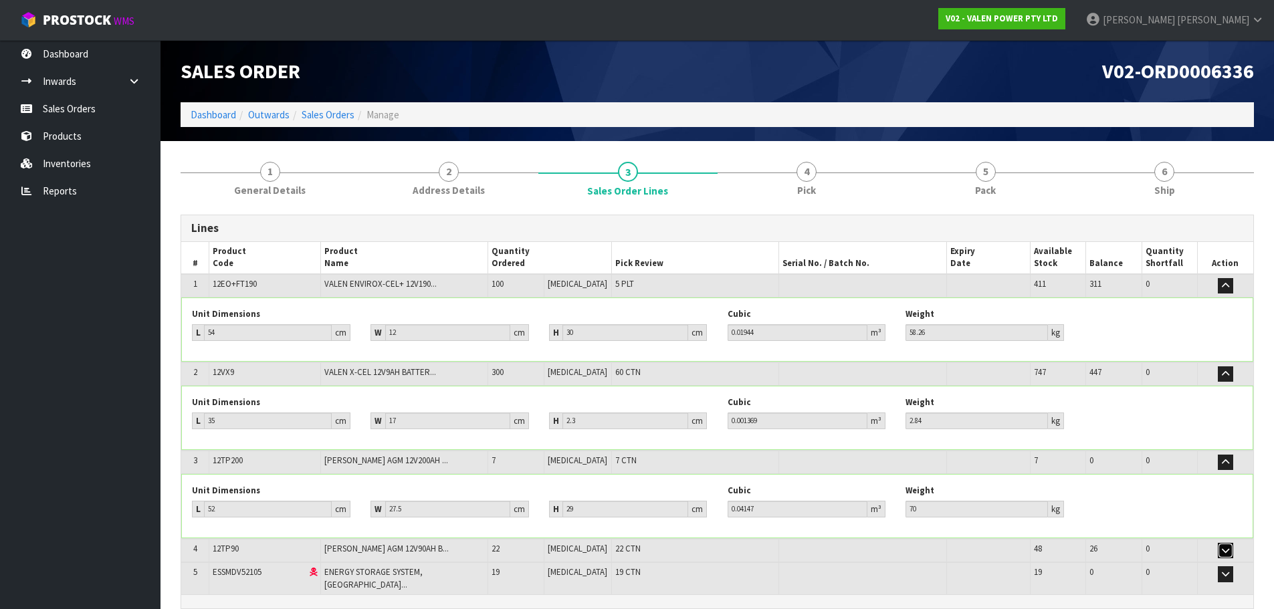
click at [1223, 551] on icon "button" at bounding box center [1225, 550] width 7 height 9
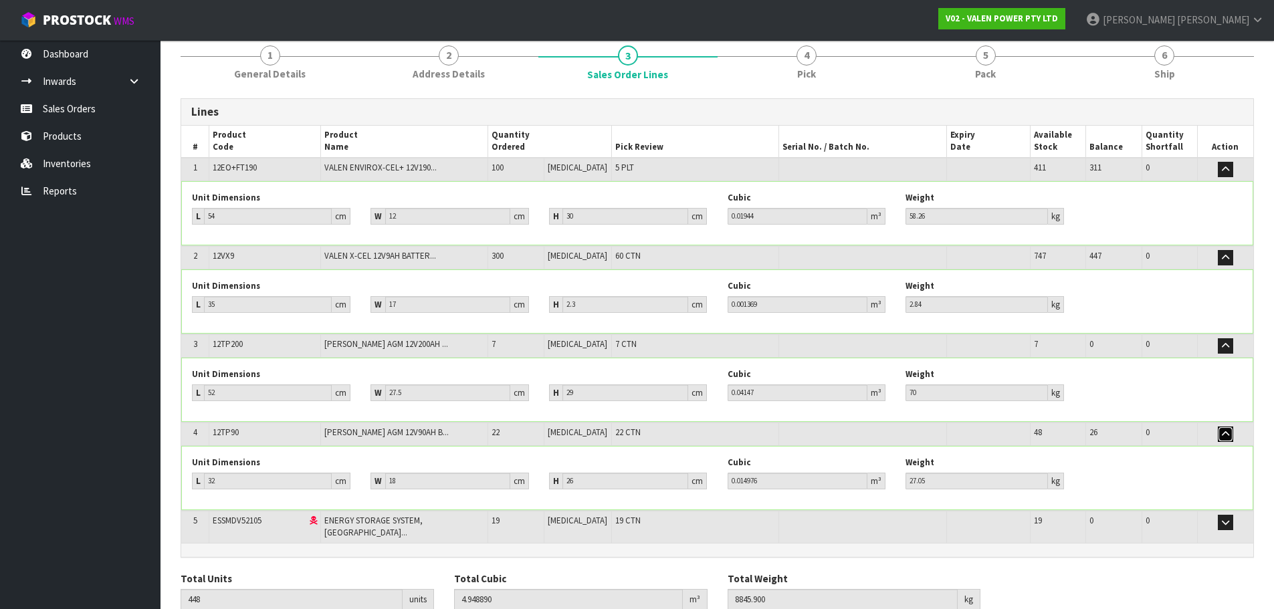
scroll to position [167, 0]
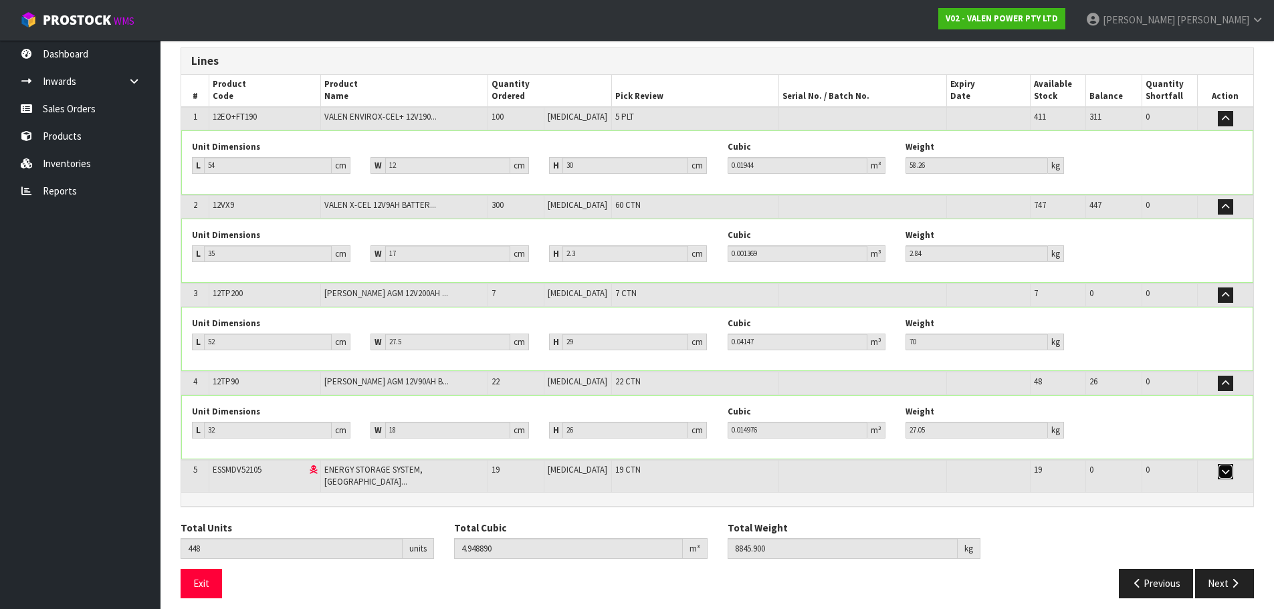
click at [1225, 474] on icon "button" at bounding box center [1225, 472] width 7 height 9
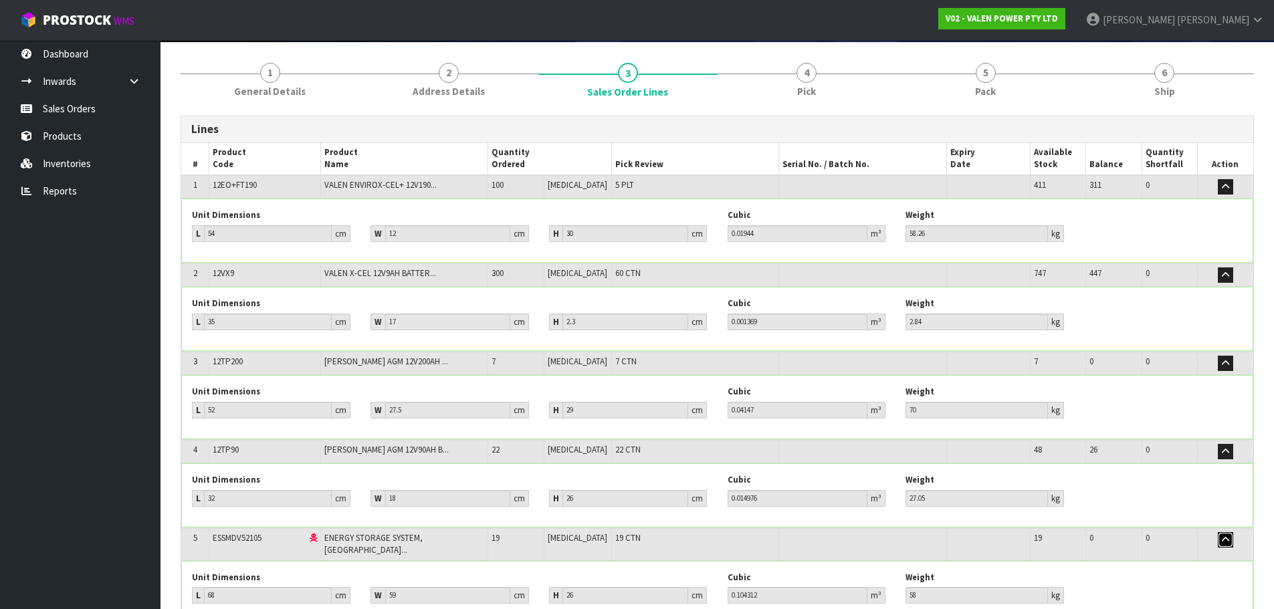
scroll to position [98, 0]
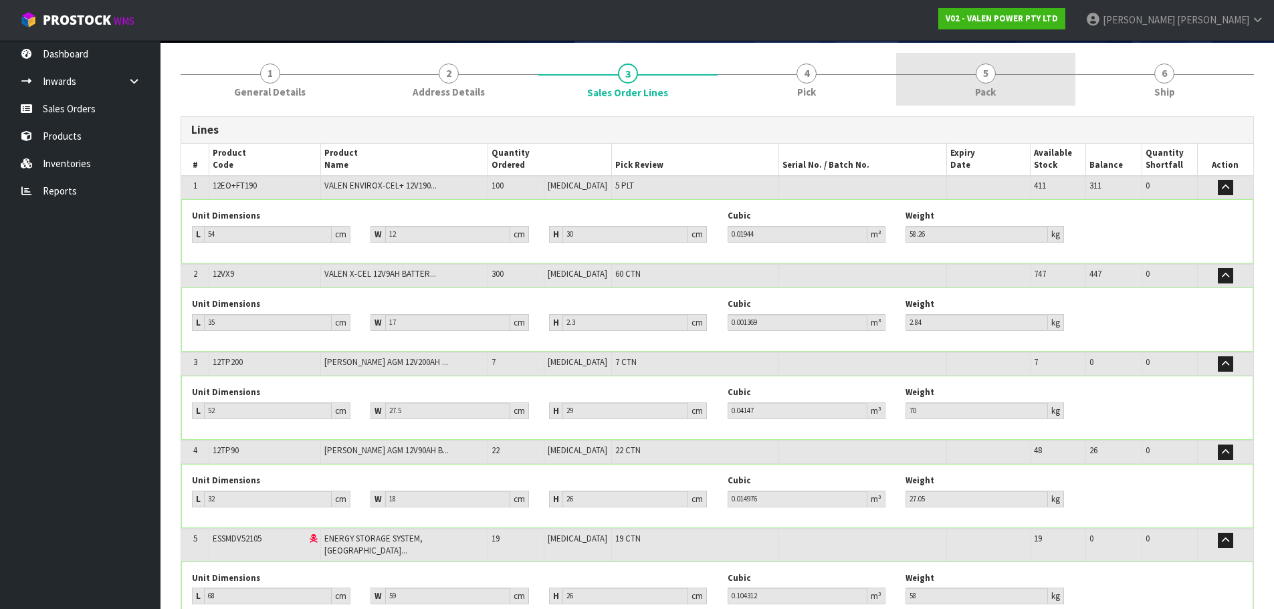
click at [991, 91] on span "Pack" at bounding box center [985, 92] width 21 height 14
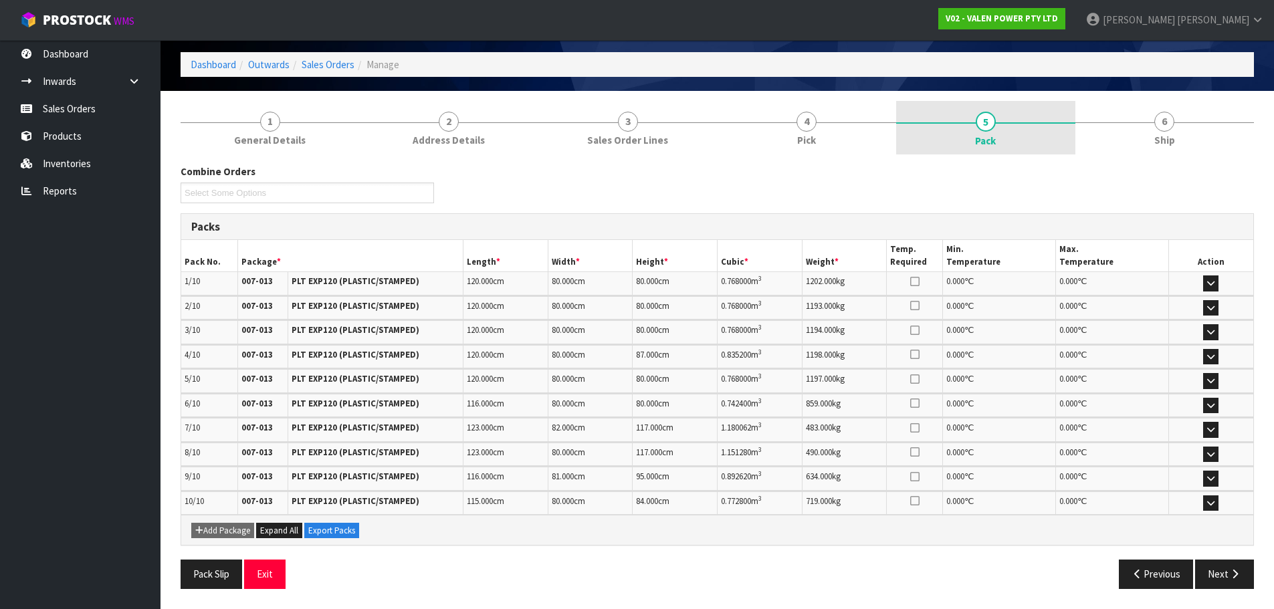
scroll to position [50, 0]
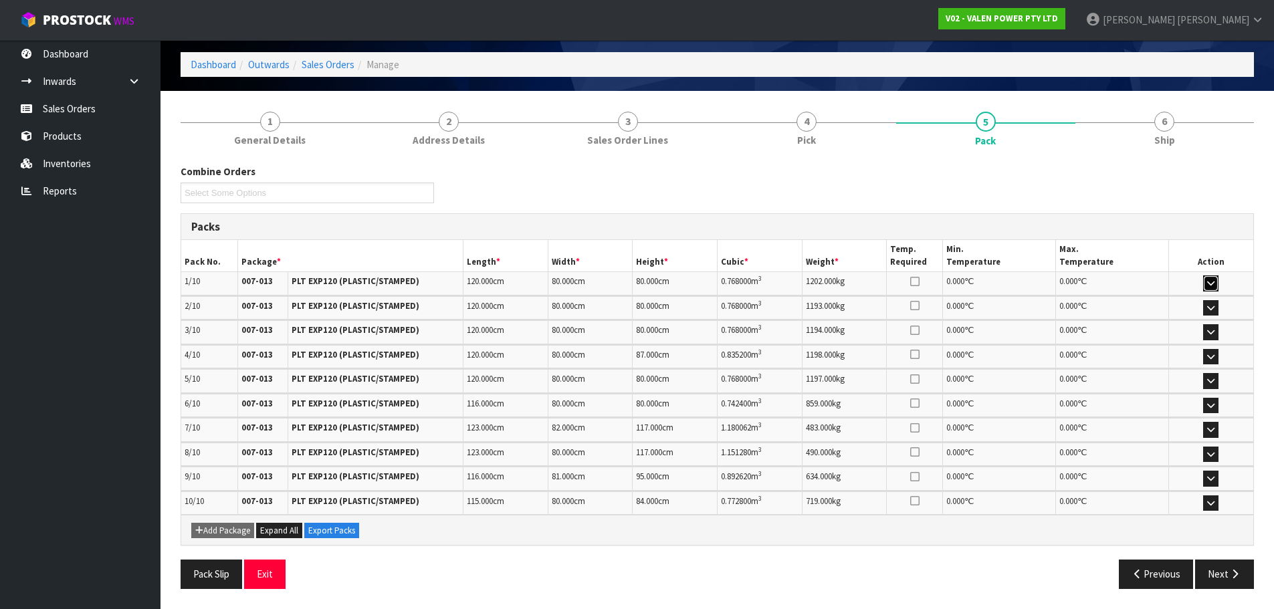
click at [1210, 278] on button "button" at bounding box center [1210, 284] width 15 height 16
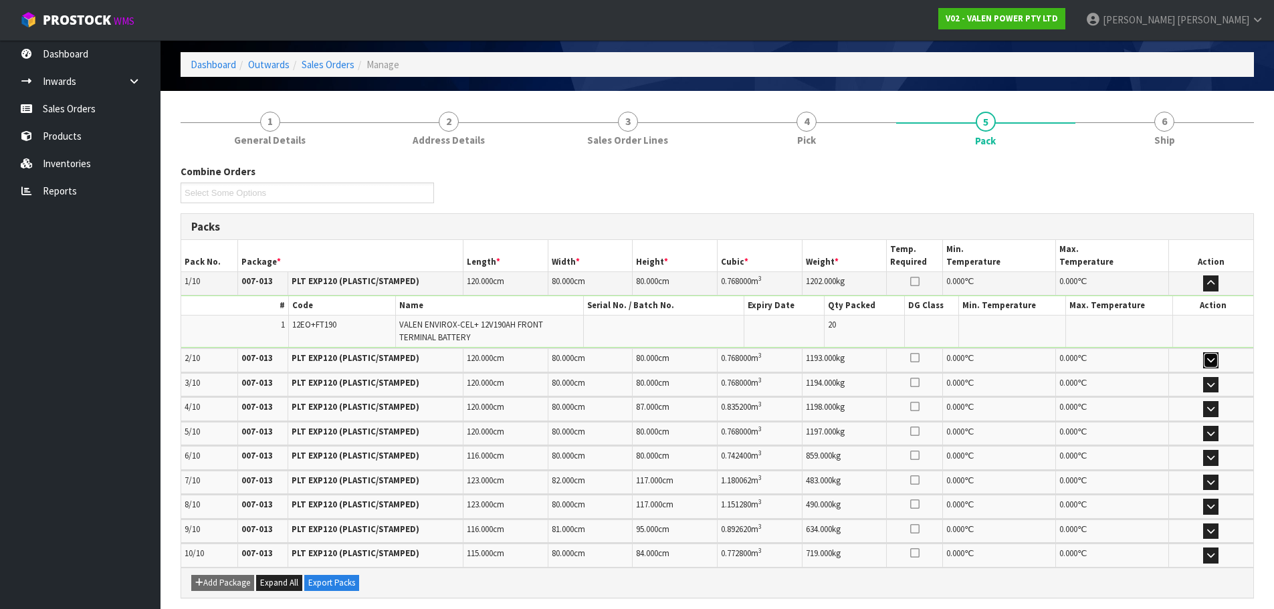
click at [1213, 360] on icon "button" at bounding box center [1210, 360] width 7 height 9
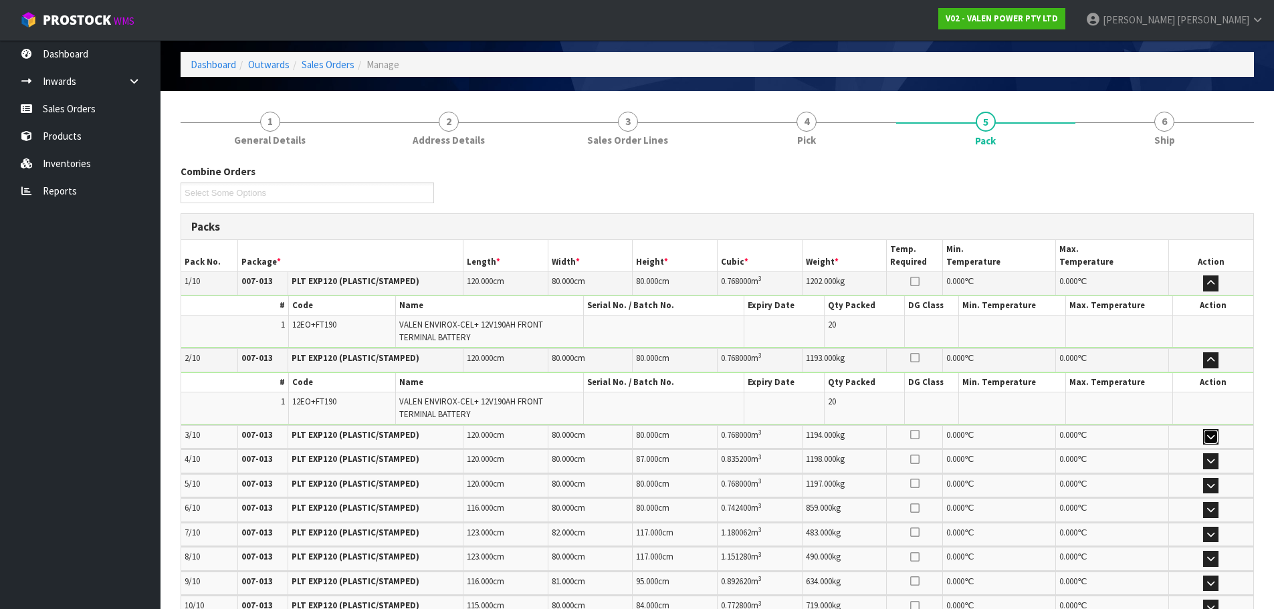
click at [1214, 435] on icon "button" at bounding box center [1210, 437] width 7 height 9
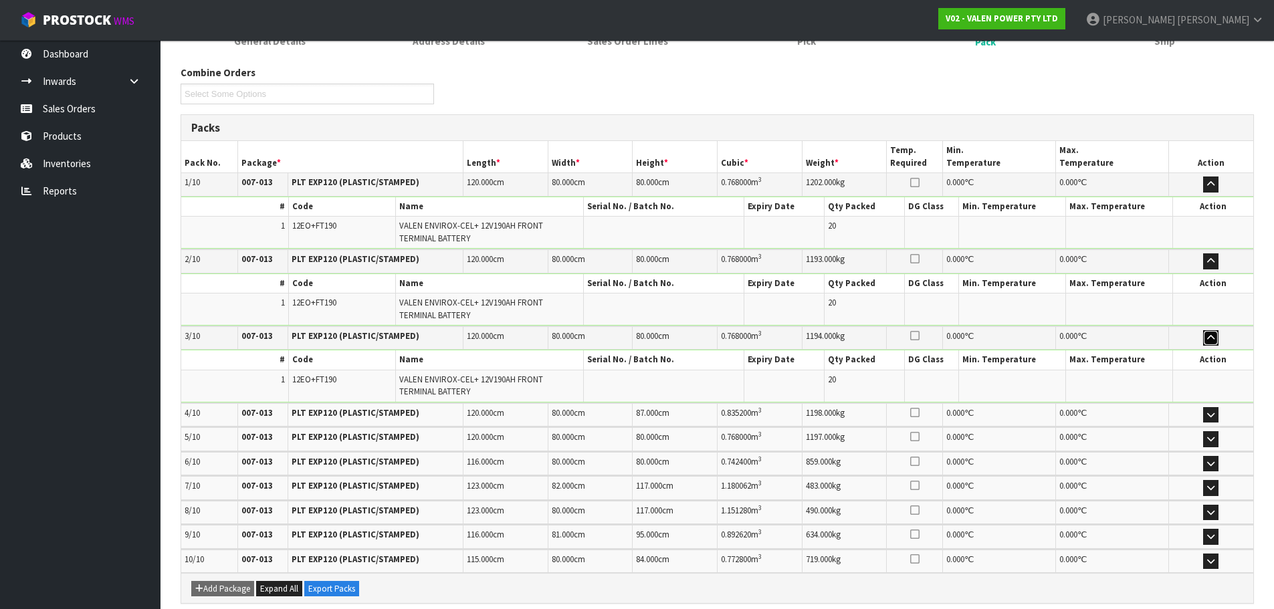
scroll to position [184, 0]
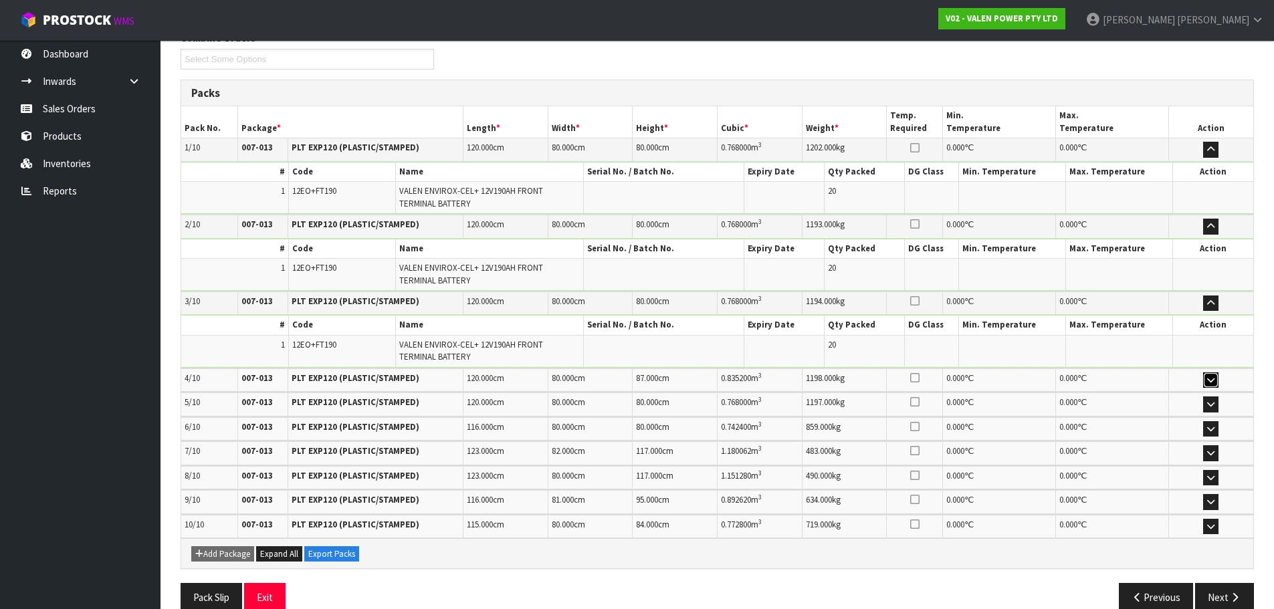
click at [1211, 384] on icon "button" at bounding box center [1210, 380] width 7 height 9
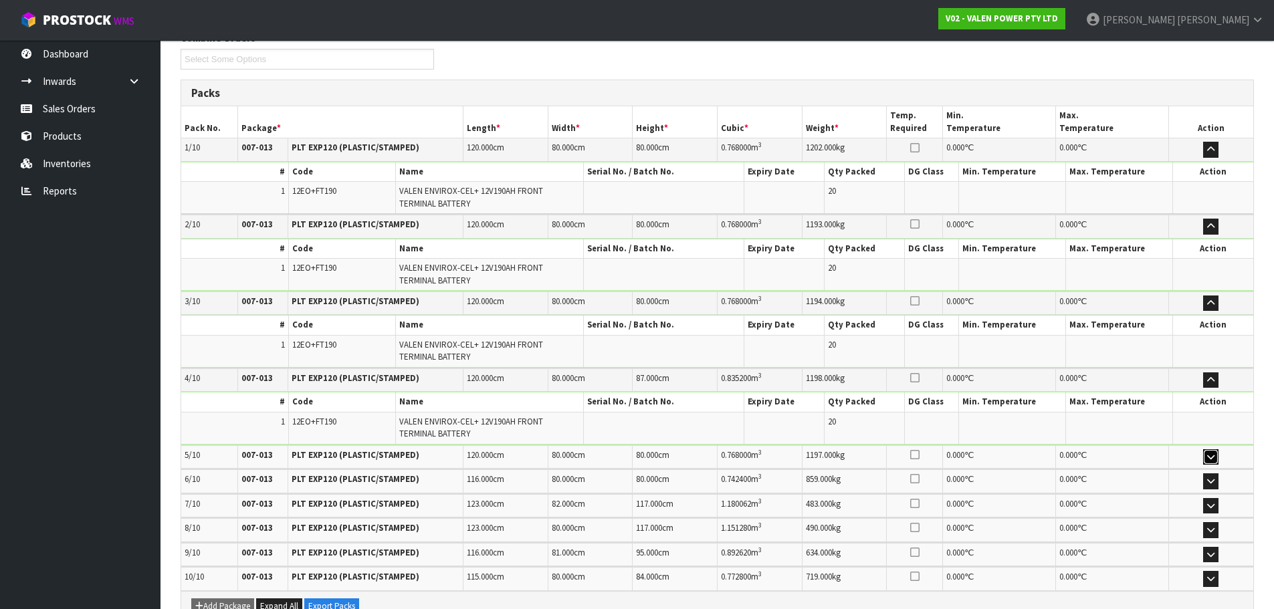
click at [1210, 452] on button "button" at bounding box center [1210, 457] width 15 height 16
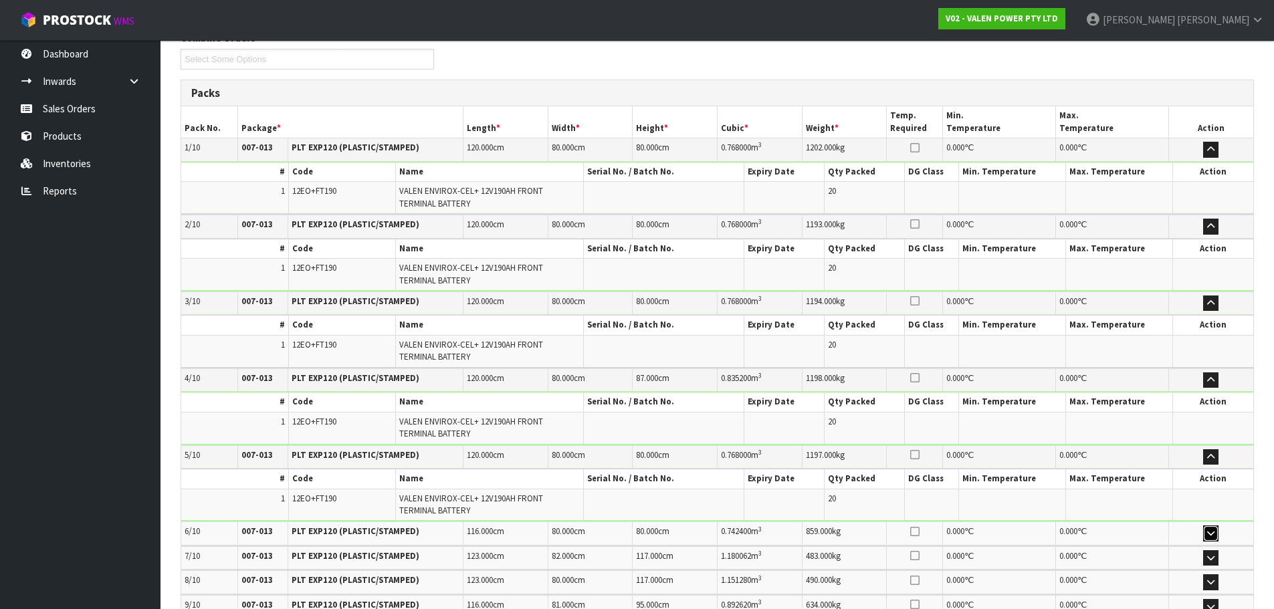
click at [1211, 530] on icon "button" at bounding box center [1210, 533] width 7 height 9
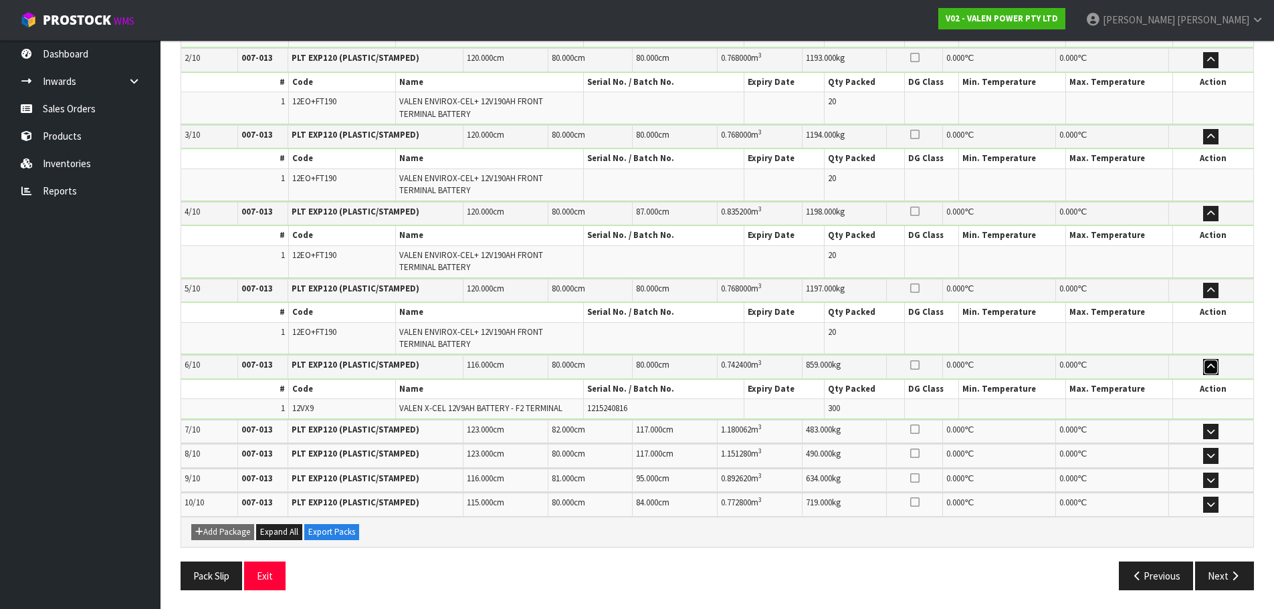
scroll to position [352, 0]
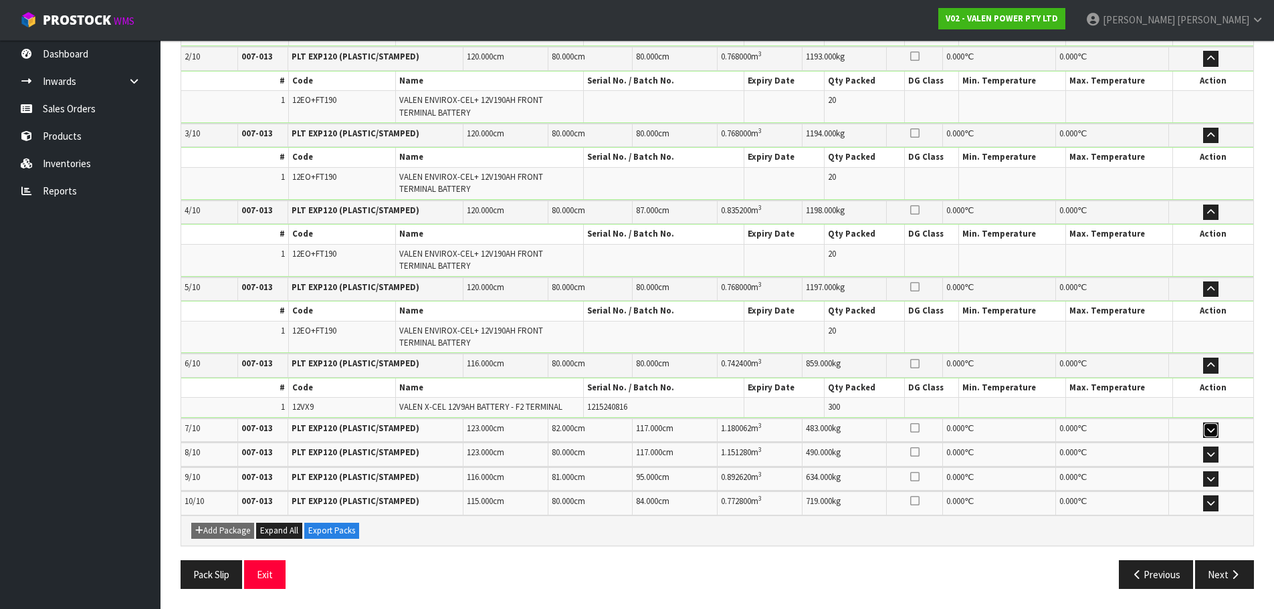
click at [1212, 426] on icon "button" at bounding box center [1210, 430] width 7 height 9
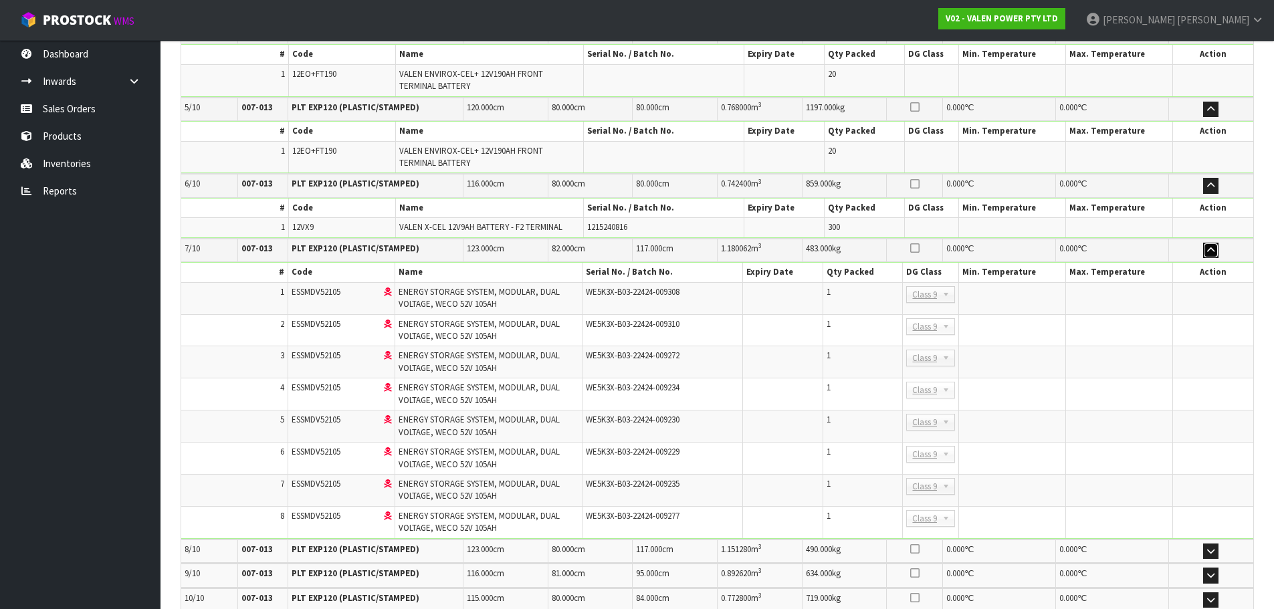
scroll to position [553, 0]
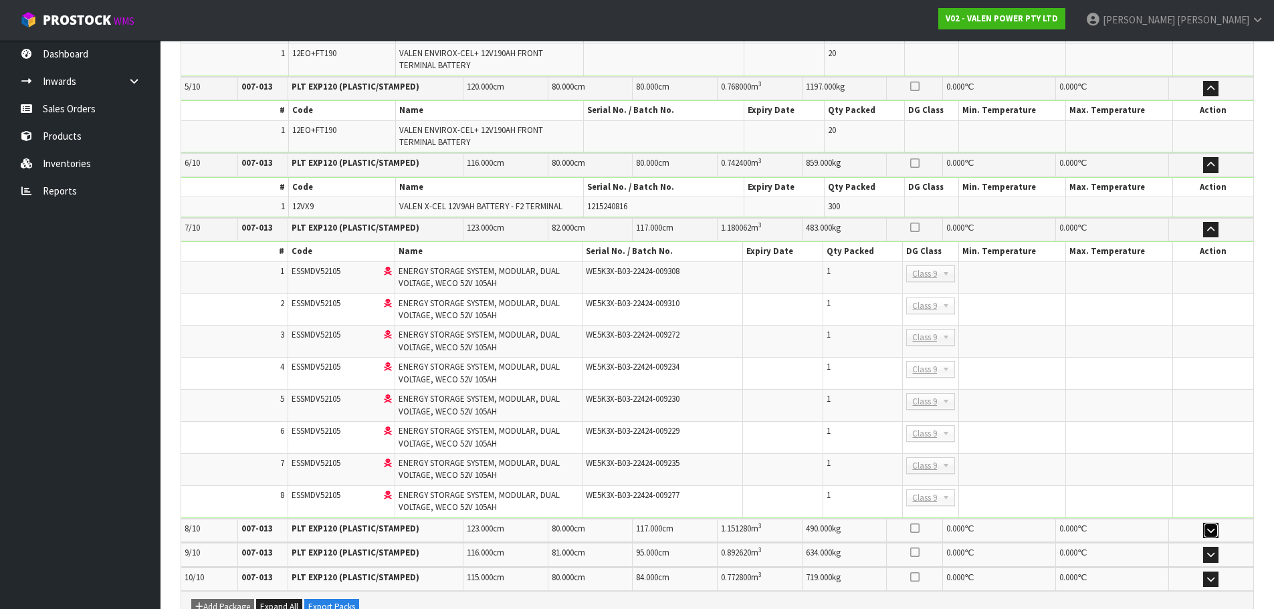
click at [1210, 533] on icon "button" at bounding box center [1210, 530] width 7 height 9
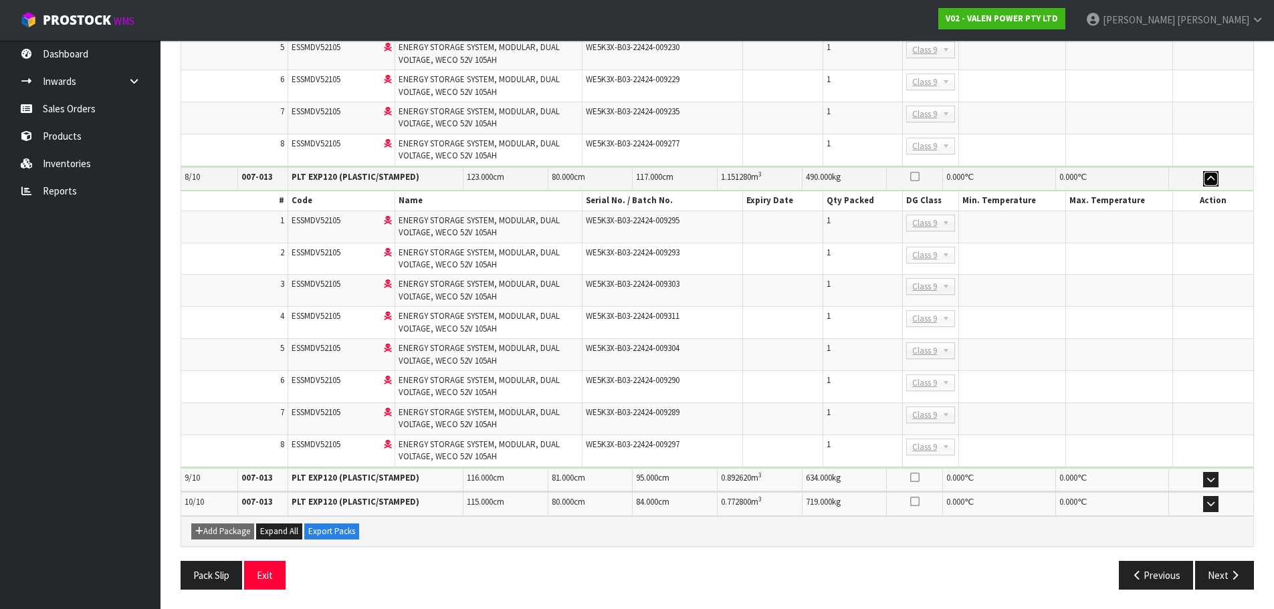
scroll to position [905, 0]
click at [1219, 481] on button "button" at bounding box center [1210, 480] width 15 height 16
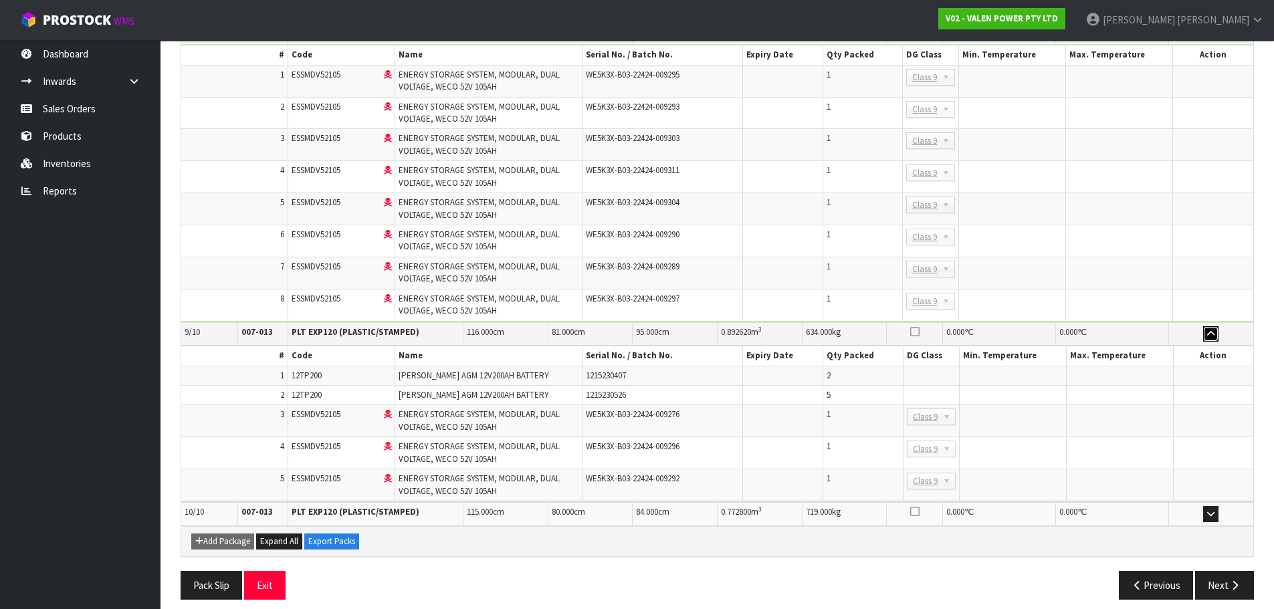
scroll to position [1061, 0]
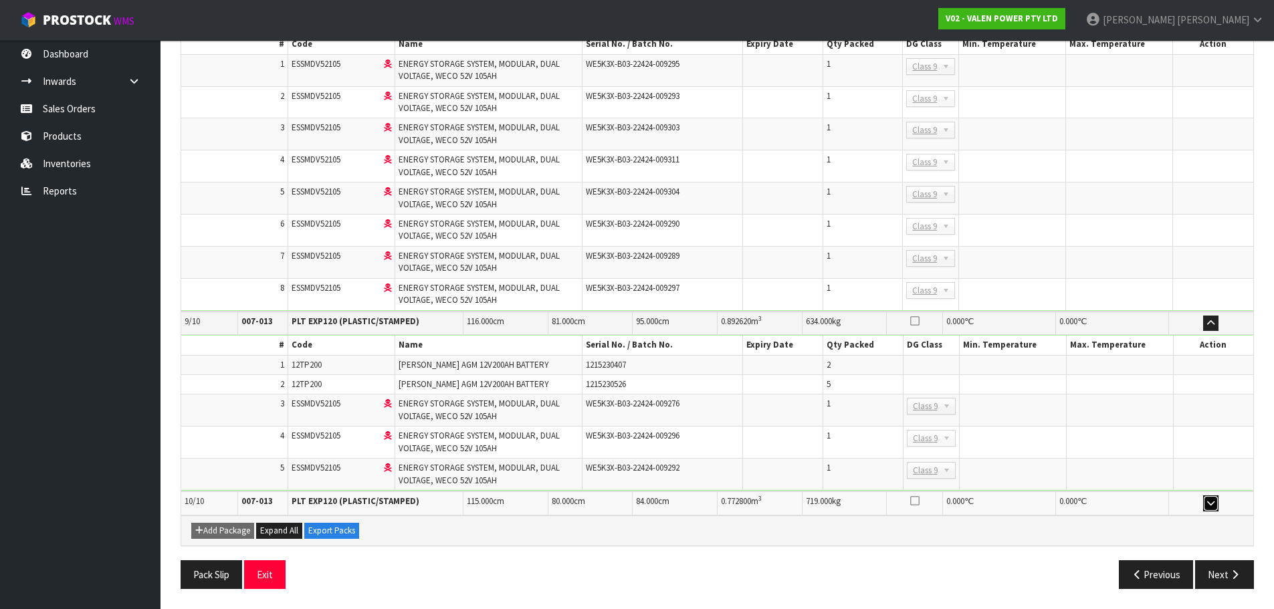
click at [1211, 509] on button "button" at bounding box center [1210, 504] width 15 height 16
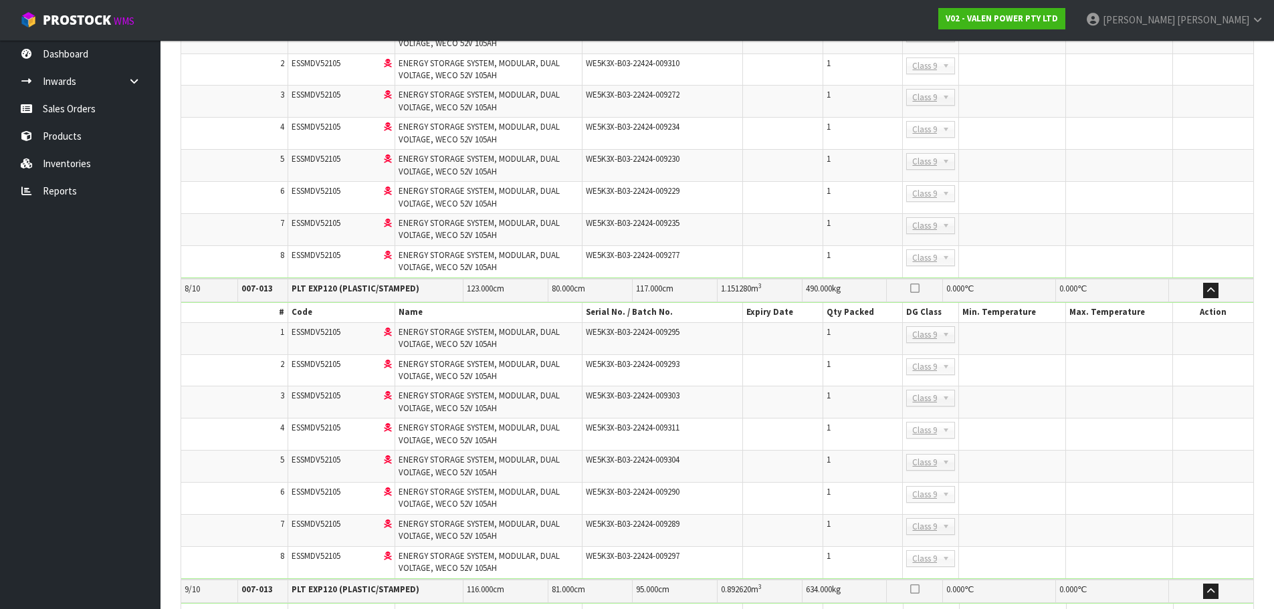
scroll to position [987, 0]
